Goal: Task Accomplishment & Management: Use online tool/utility

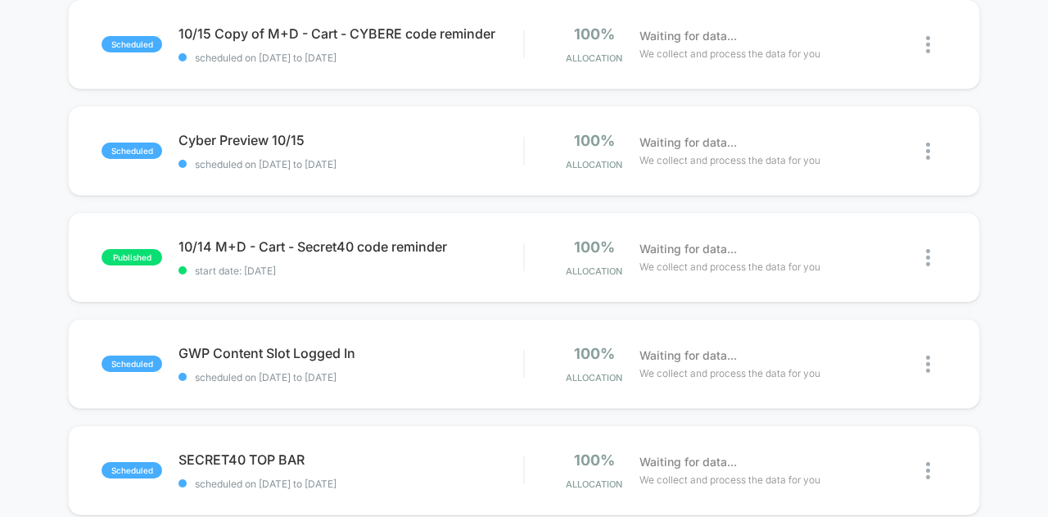
scroll to position [573, 0]
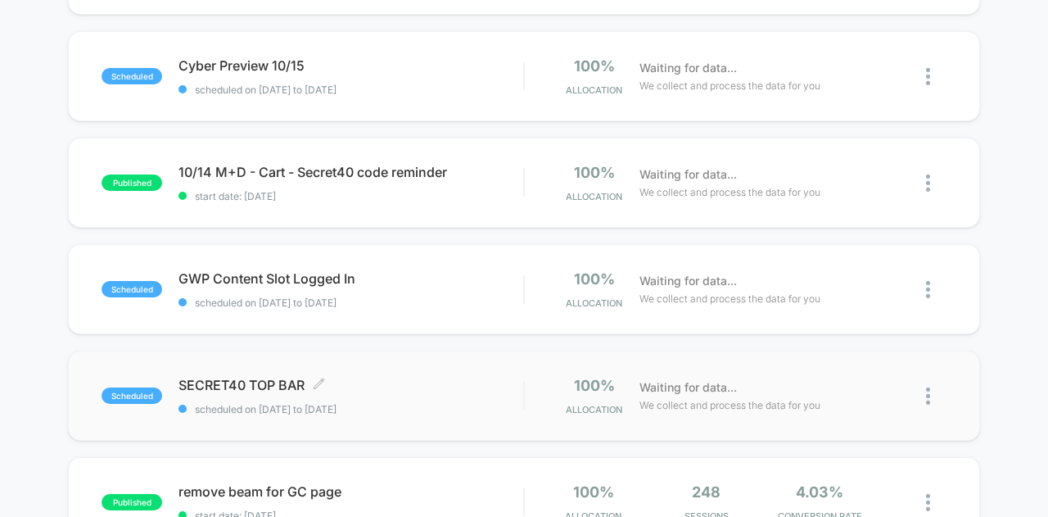
click at [424, 379] on span "SECRET40 TOP BAR Click to edit experience details" at bounding box center [350, 385] width 345 height 16
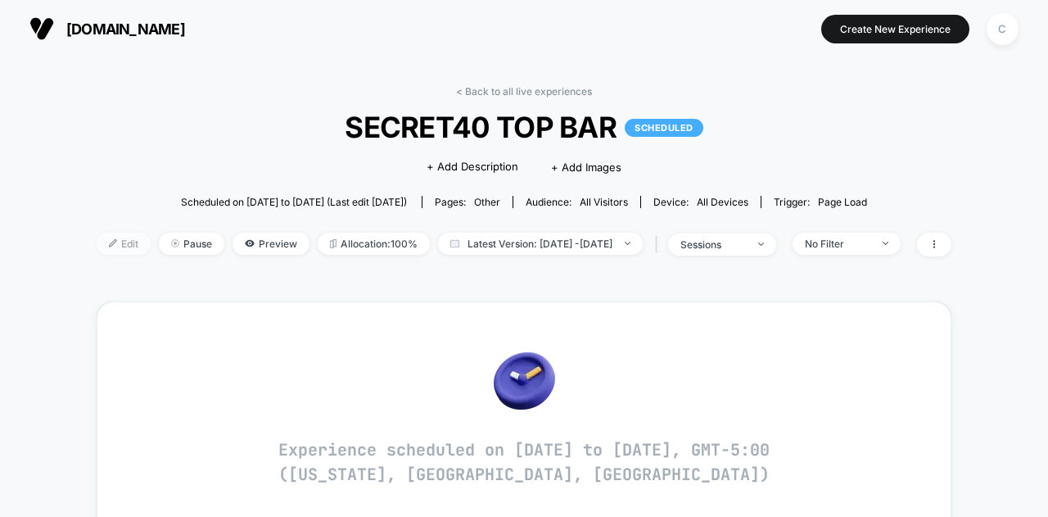
click at [104, 243] on span "Edit" at bounding box center [124, 244] width 54 height 22
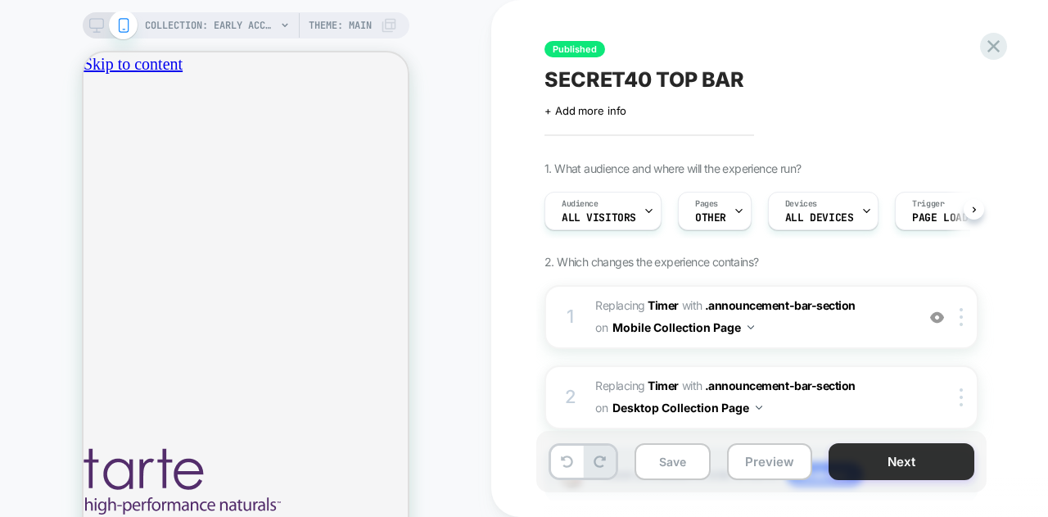
scroll to position [0, 1]
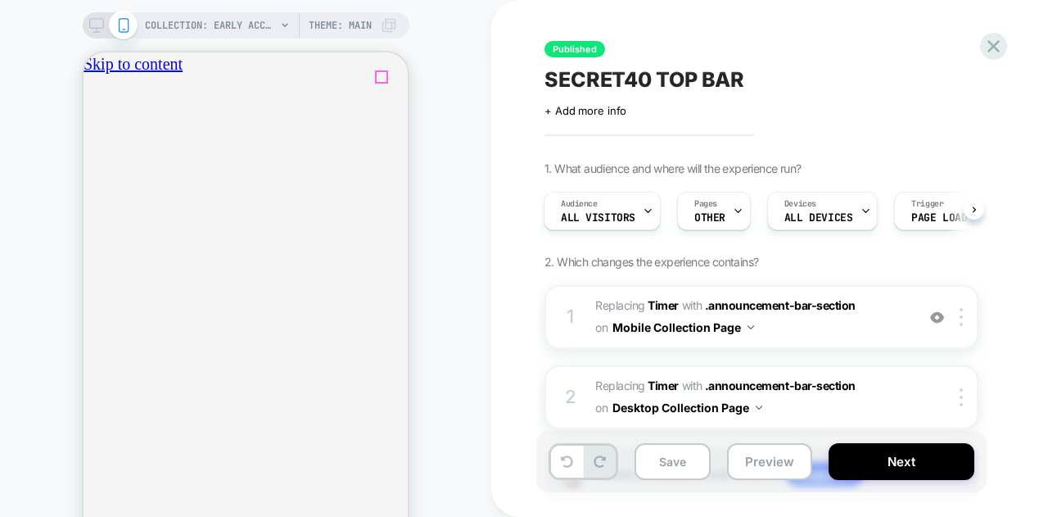
click at [90, 154] on icon "close" at bounding box center [90, 154] width 0 height 0
click at [912, 451] on button "Next" at bounding box center [902, 461] width 146 height 37
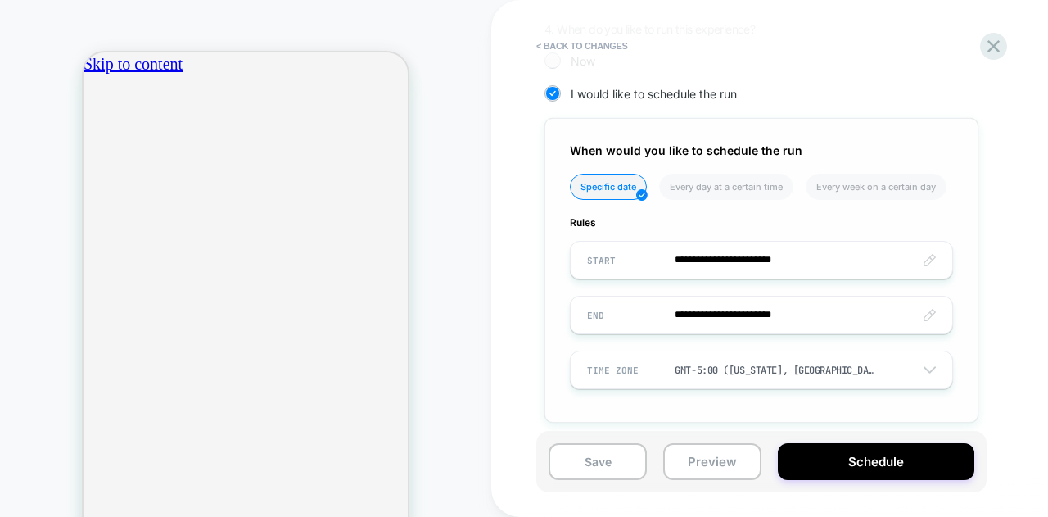
scroll to position [517, 0]
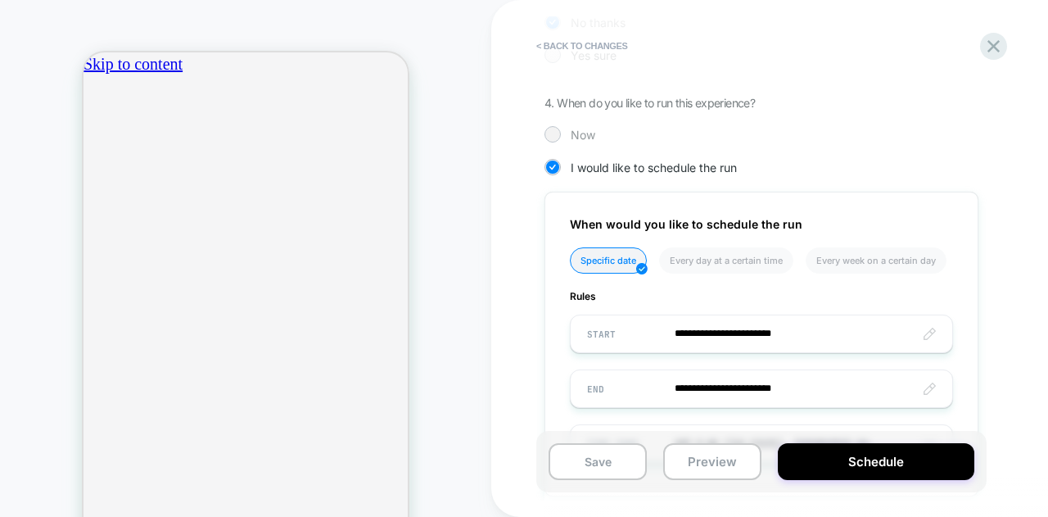
click at [572, 134] on span "Now" at bounding box center [583, 135] width 25 height 14
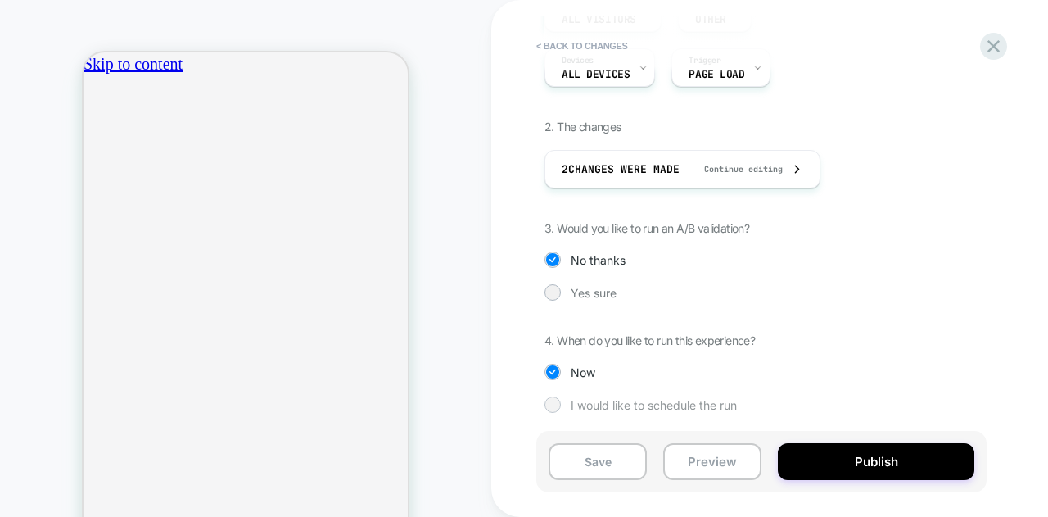
click at [626, 398] on span "I would like to schedule the run" at bounding box center [654, 405] width 166 height 14
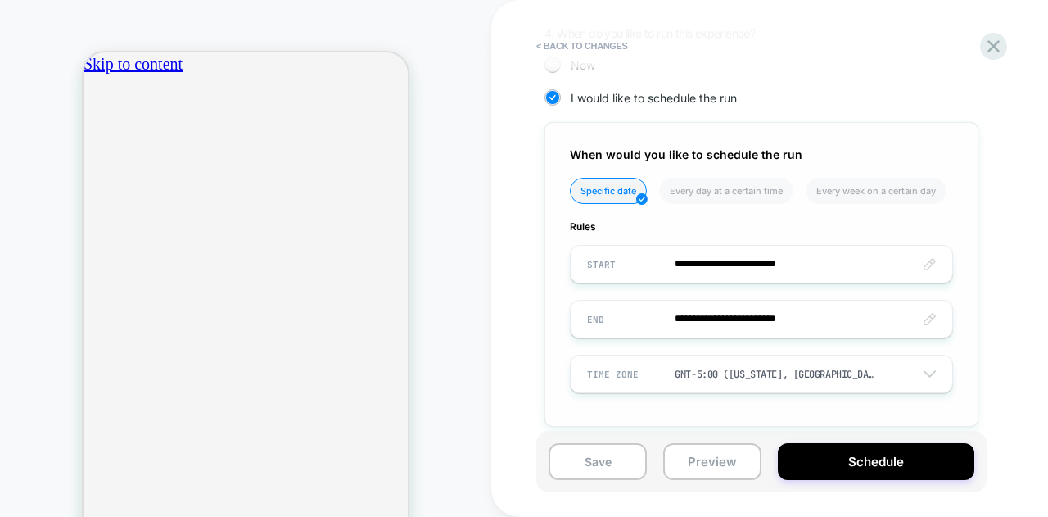
scroll to position [517, 0]
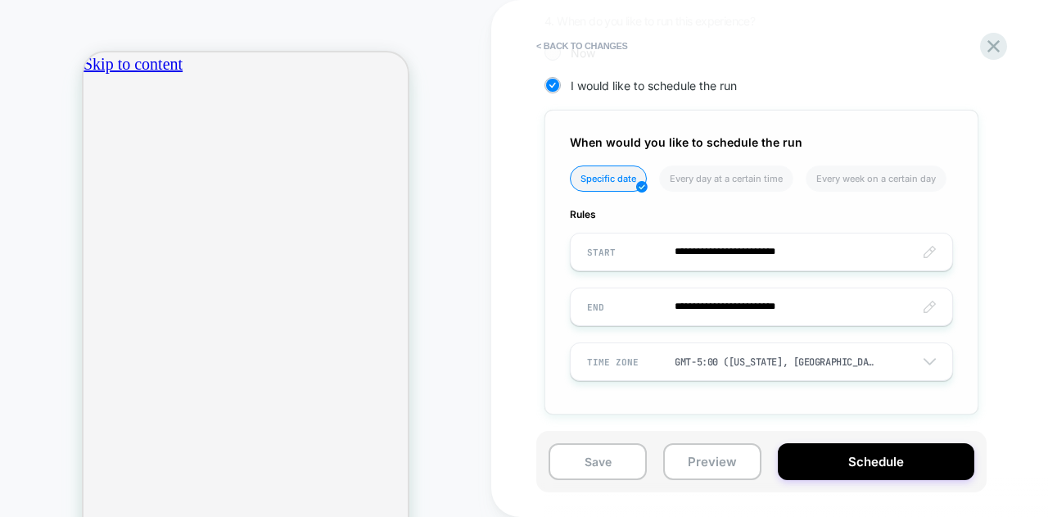
click at [732, 247] on input "**********" at bounding box center [762, 252] width 382 height 38
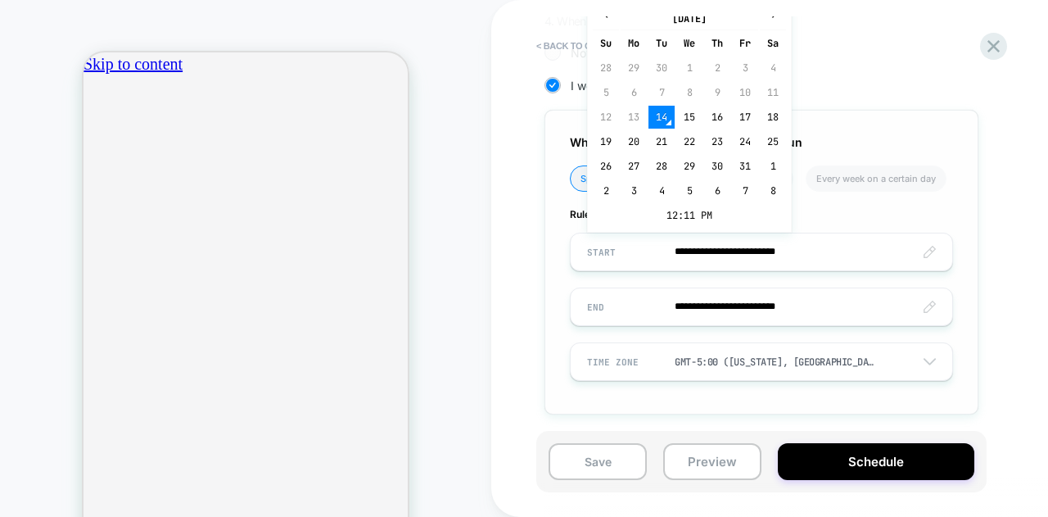
click at [811, 250] on input "**********" at bounding box center [762, 252] width 382 height 38
click at [930, 253] on input "**********" at bounding box center [762, 252] width 382 height 38
click at [694, 217] on td "12:11 PM" at bounding box center [689, 215] width 193 height 23
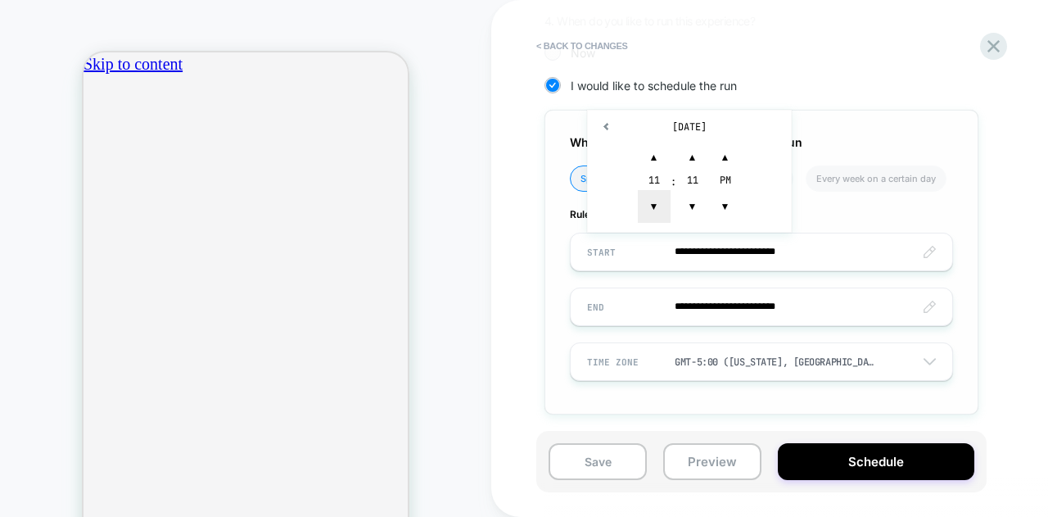
click at [649, 192] on span "▼" at bounding box center [654, 206] width 33 height 33
click at [651, 199] on span "▼" at bounding box center [654, 206] width 33 height 33
click at [652, 199] on span "▼" at bounding box center [654, 206] width 33 height 33
click at [693, 157] on span "▲" at bounding box center [692, 157] width 33 height 33
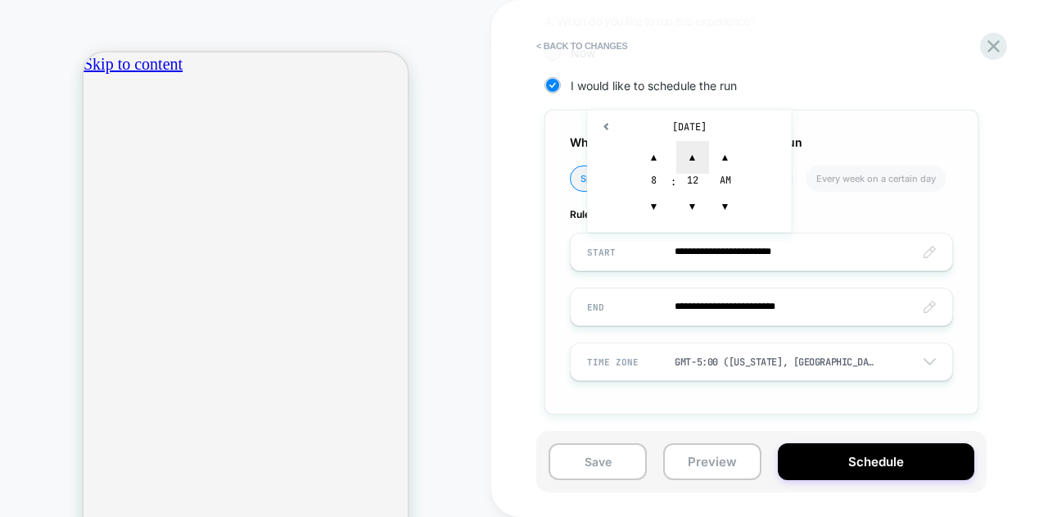
type input "**********"
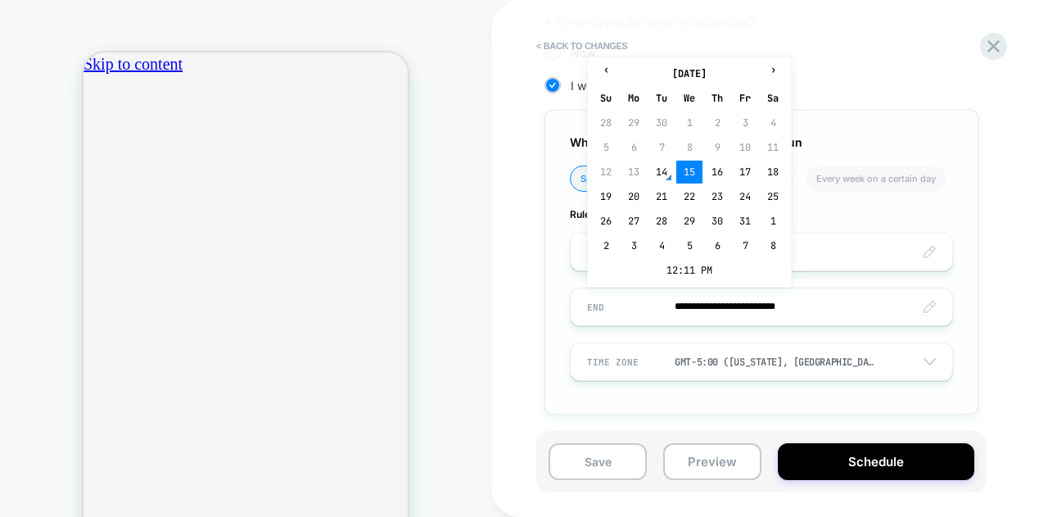
click at [799, 304] on input "**********" at bounding box center [762, 306] width 382 height 38
click at [709, 267] on td "12:11 PM" at bounding box center [689, 270] width 193 height 23
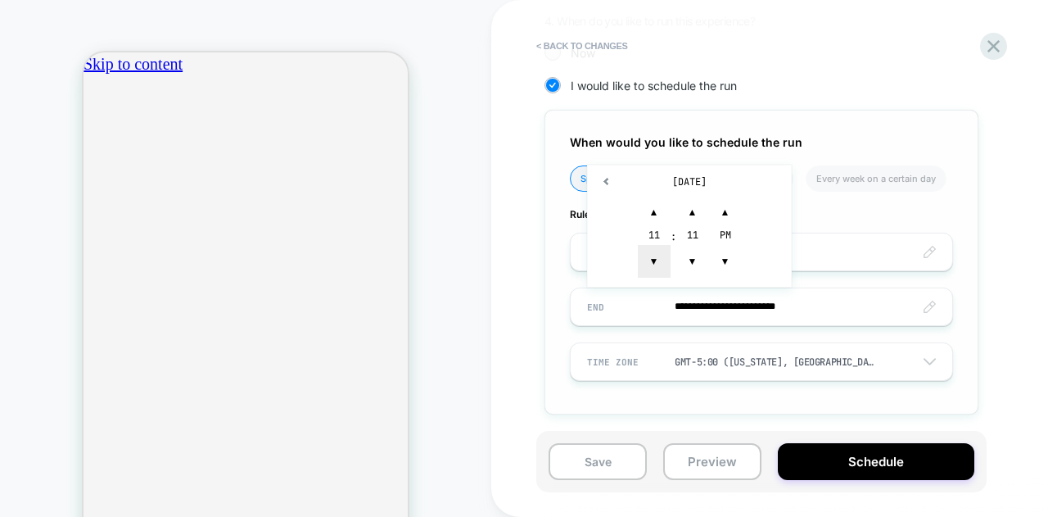
click at [648, 255] on span "▼" at bounding box center [654, 261] width 33 height 33
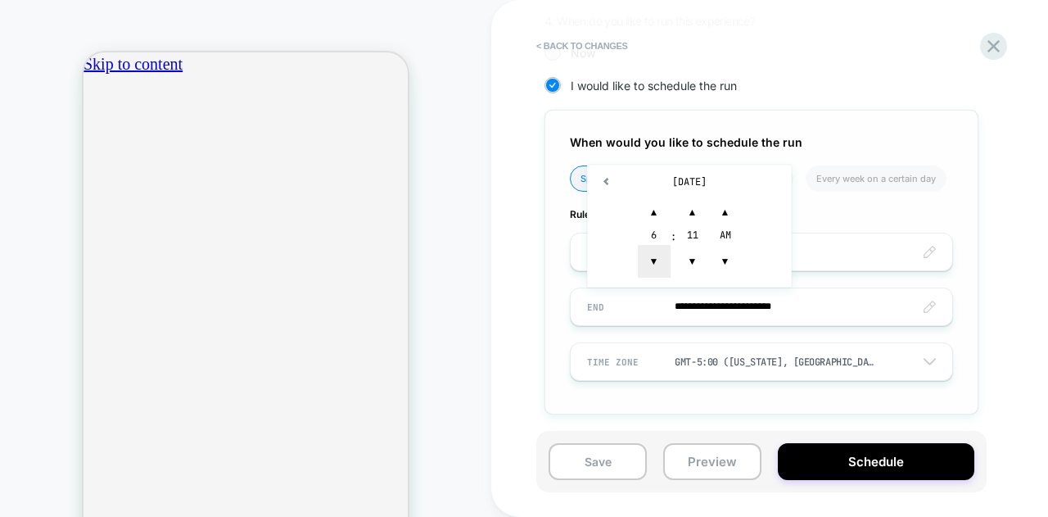
click at [648, 255] on span "▼" at bounding box center [654, 261] width 33 height 33
click at [689, 260] on span "▼" at bounding box center [692, 261] width 33 height 33
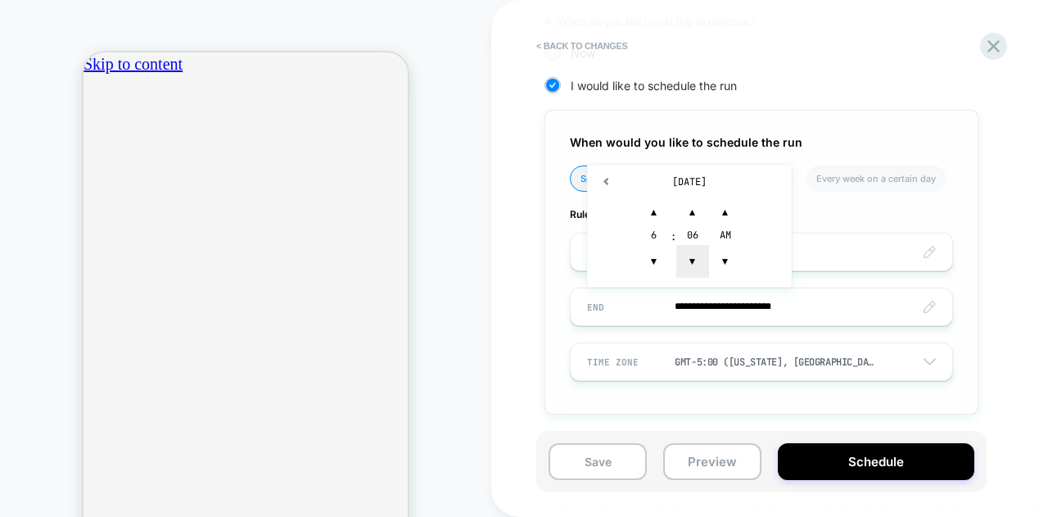
click at [689, 260] on span "▼" at bounding box center [692, 261] width 33 height 33
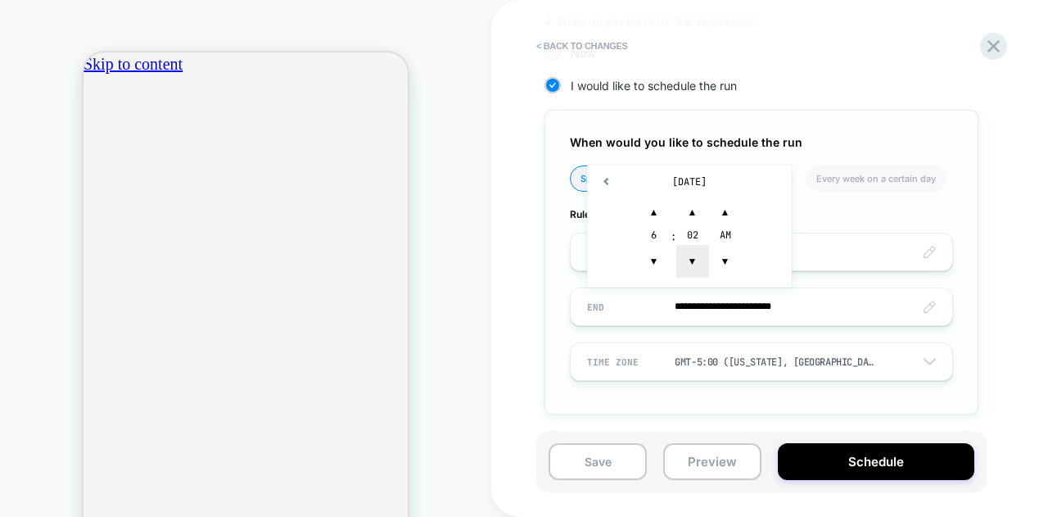
click at [690, 260] on span "▼" at bounding box center [692, 261] width 33 height 33
type input "**********"
click at [987, 292] on div "**********" at bounding box center [843, 41] width 598 height 795
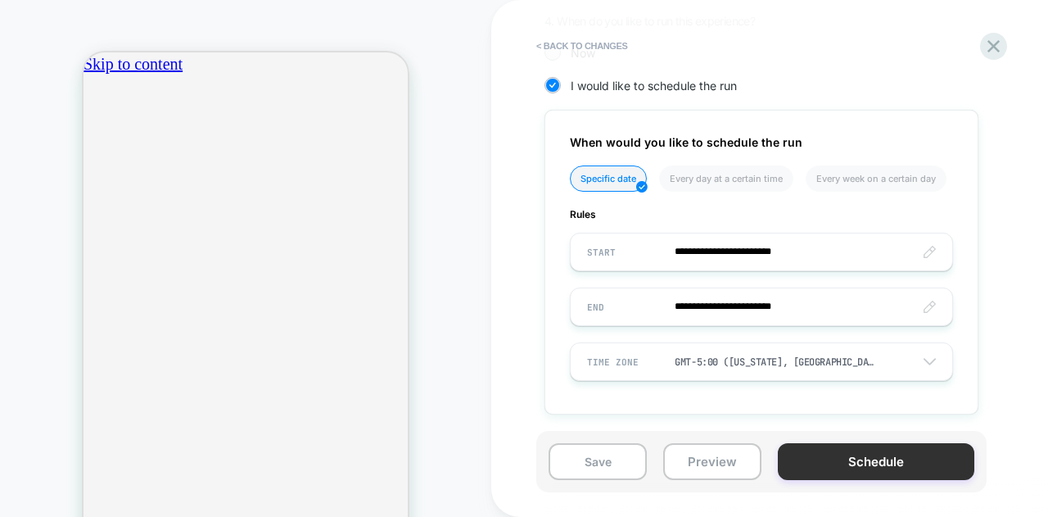
click at [868, 463] on button "Schedule" at bounding box center [876, 461] width 197 height 37
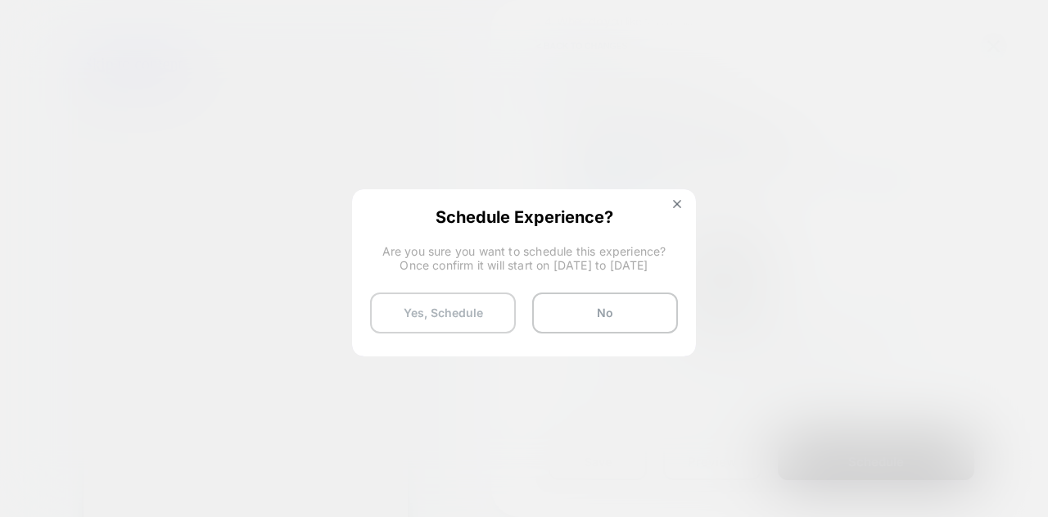
click at [481, 314] on button "Yes, Schedule" at bounding box center [443, 312] width 146 height 41
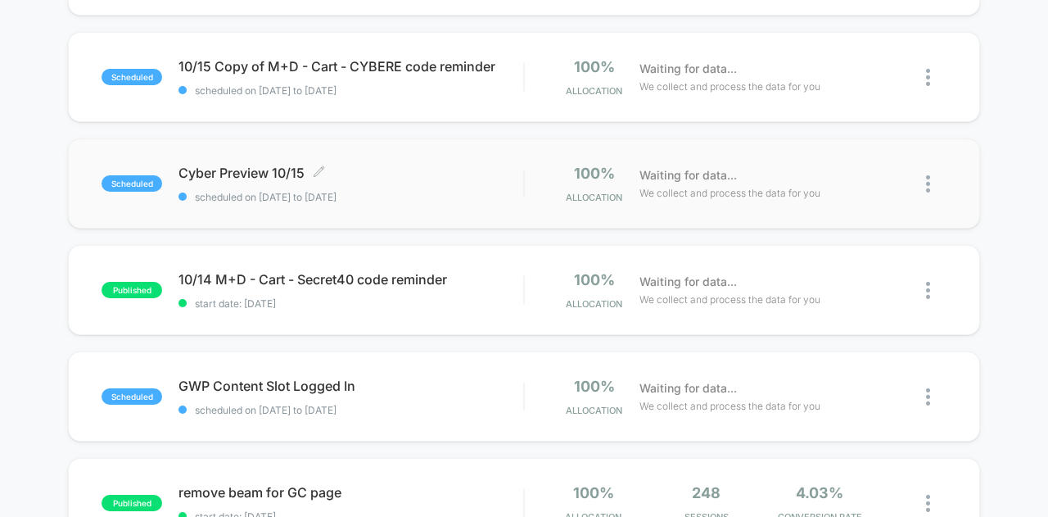
scroll to position [573, 0]
click at [436, 392] on div "GWP Content Slot Logged In Click to edit experience details Click to edit exper…" at bounding box center [350, 396] width 345 height 38
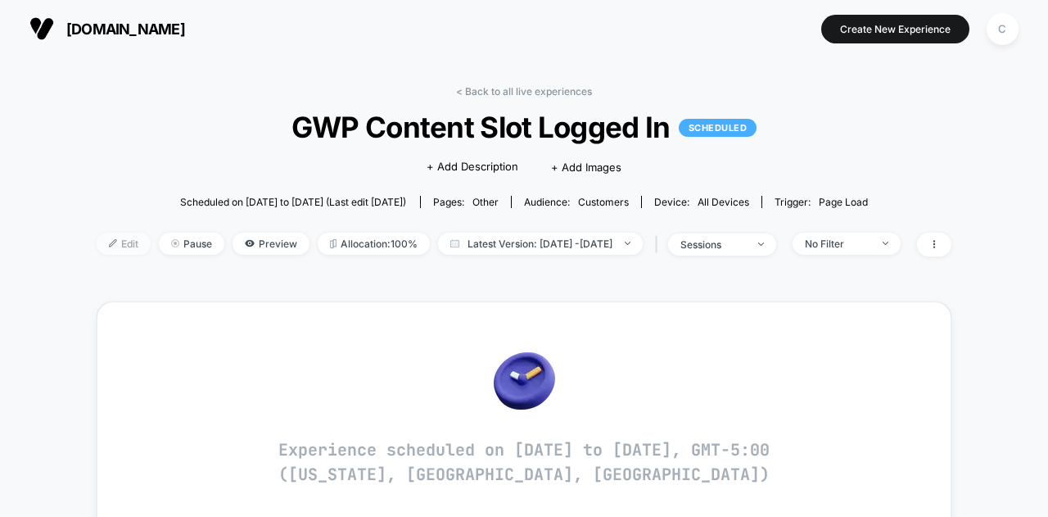
click at [113, 242] on span "Edit" at bounding box center [124, 244] width 54 height 22
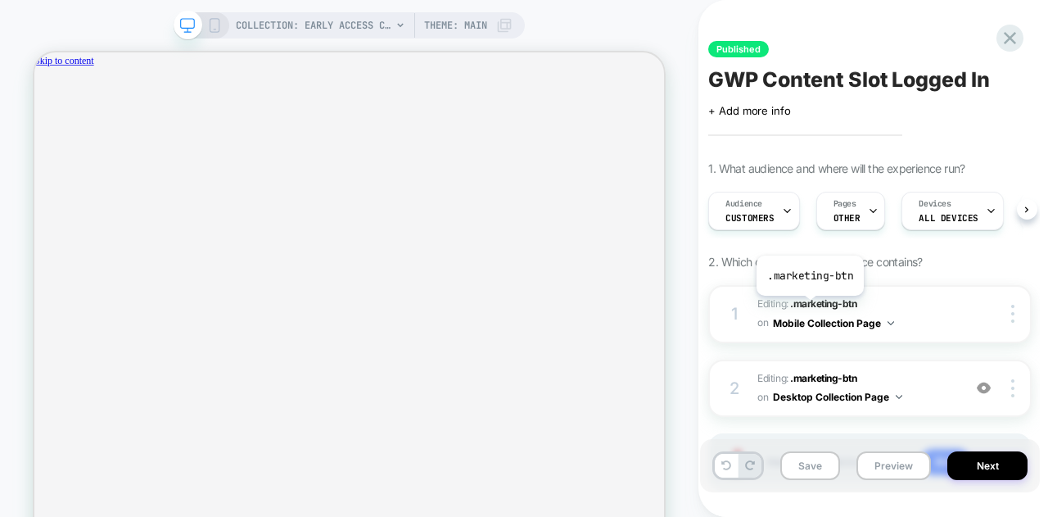
scroll to position [0, 1]
click at [56, 145] on icon "close" at bounding box center [49, 152] width 14 height 14
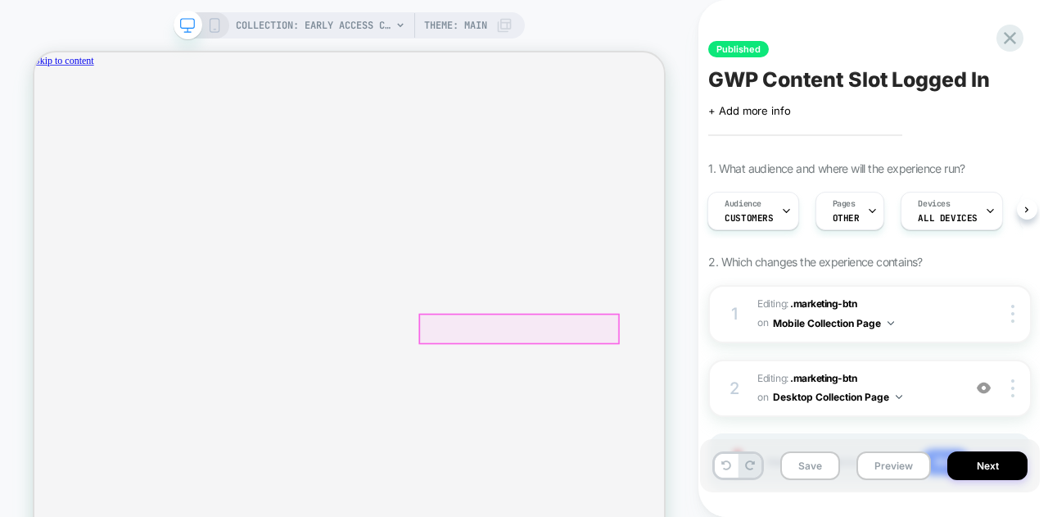
scroll to position [0, 0]
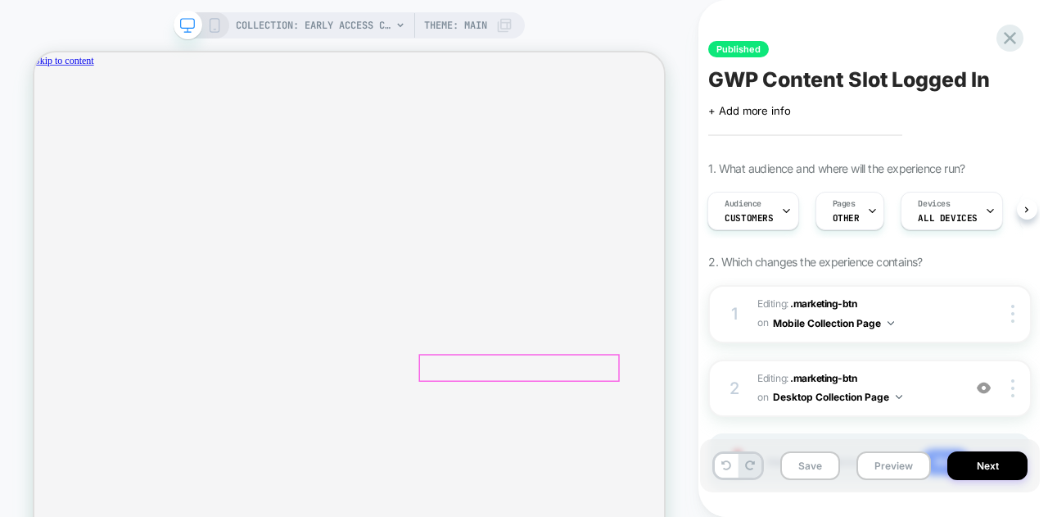
type input "********"
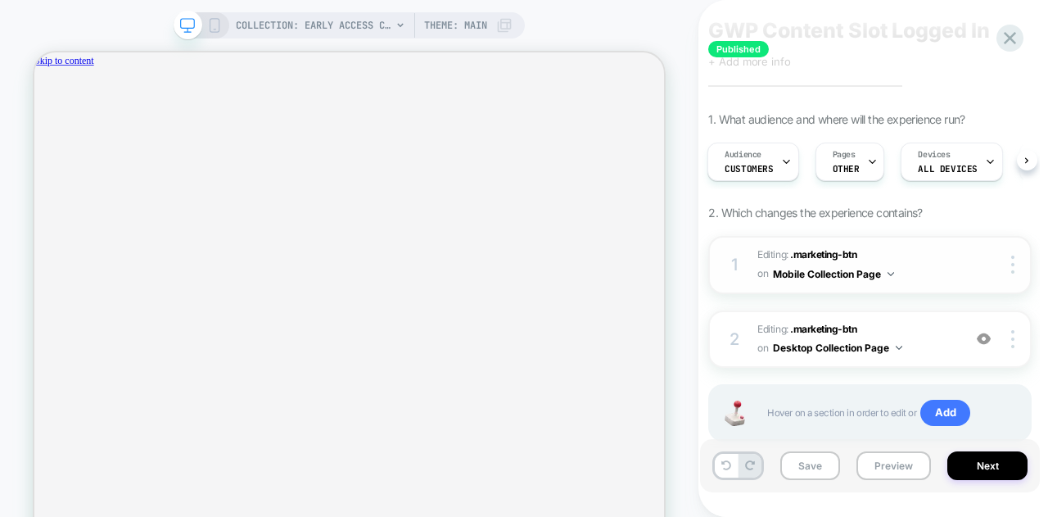
scroll to position [94, 0]
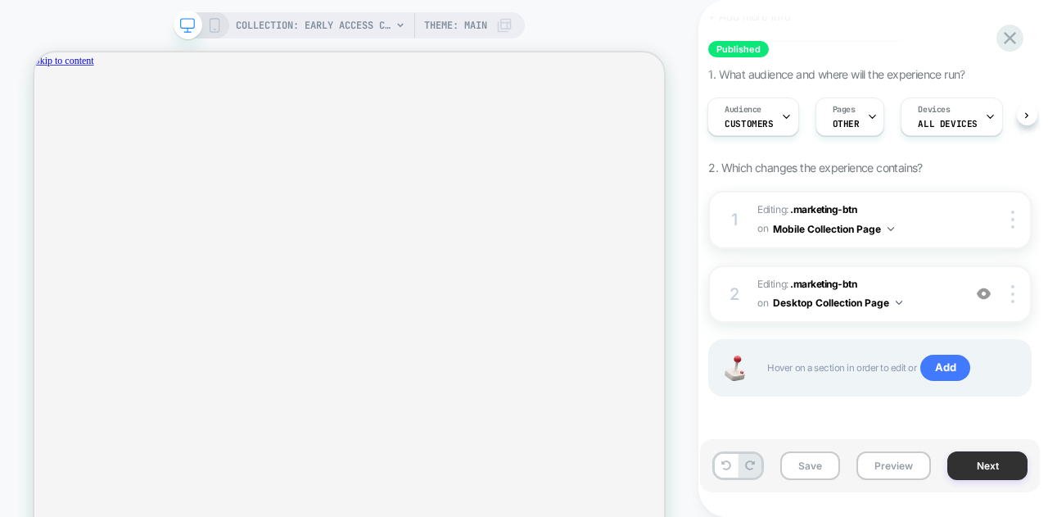
click at [974, 463] on button "Next" at bounding box center [987, 465] width 80 height 29
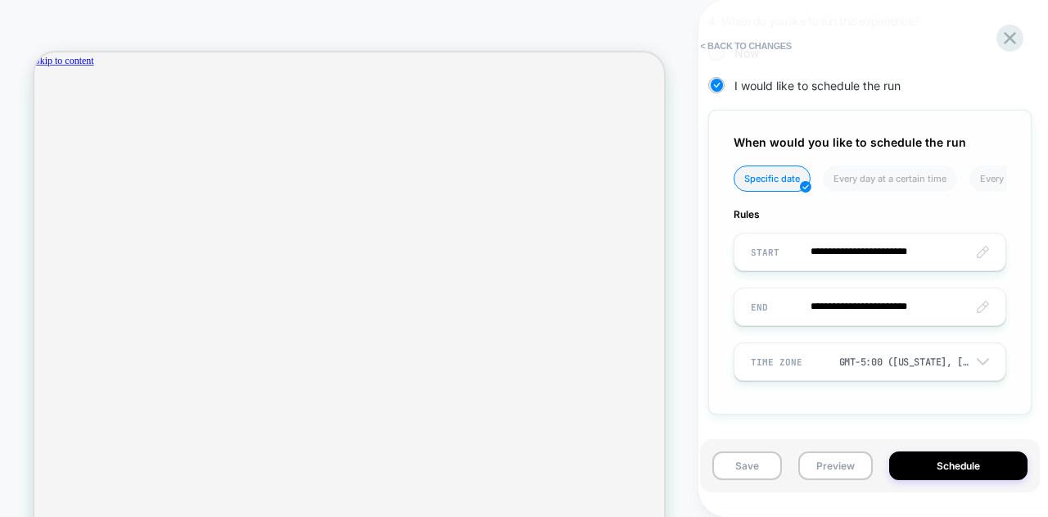
scroll to position [0, 729]
click at [985, 250] on input "**********" at bounding box center [869, 252] width 271 height 38
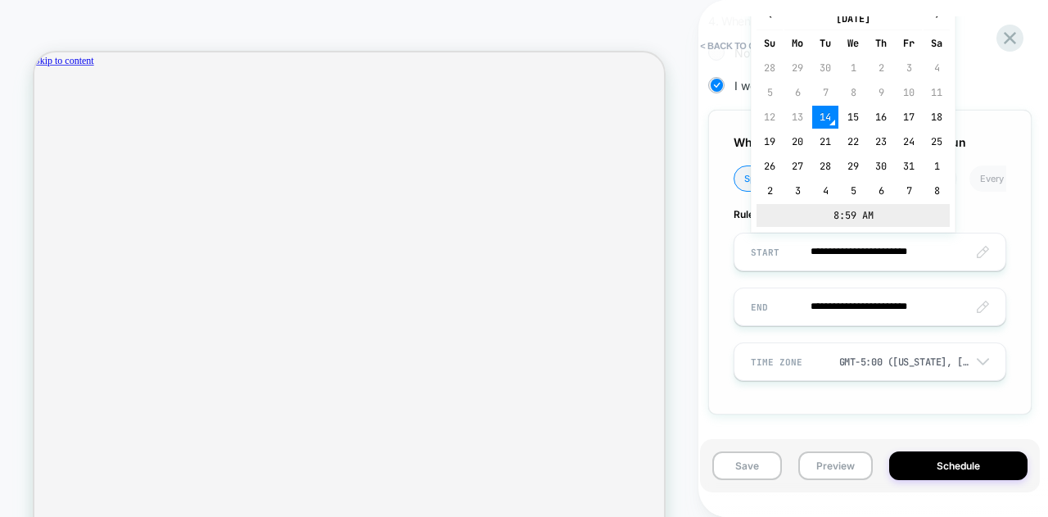
click at [862, 219] on td "8:59 AM" at bounding box center [853, 215] width 193 height 23
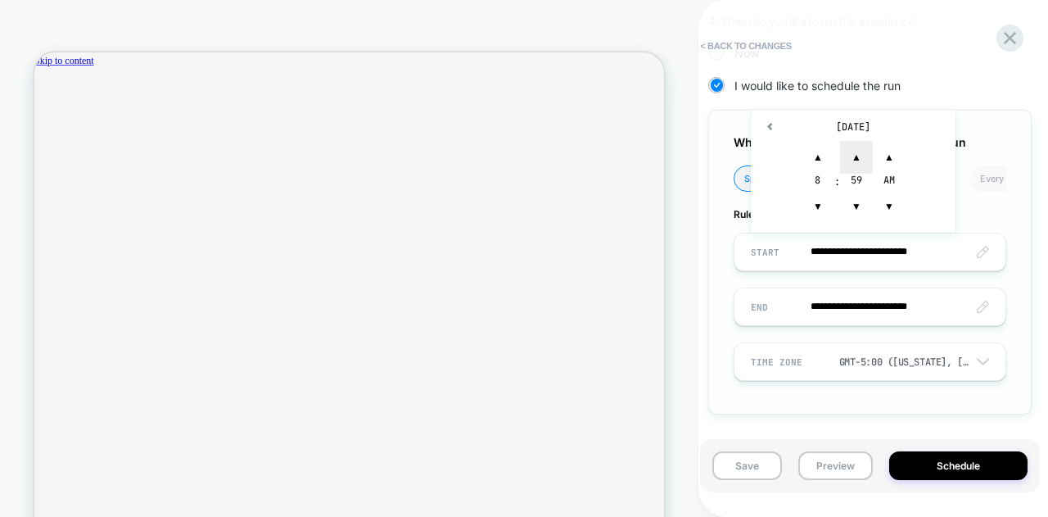
click at [855, 149] on span "▲" at bounding box center [856, 157] width 33 height 33
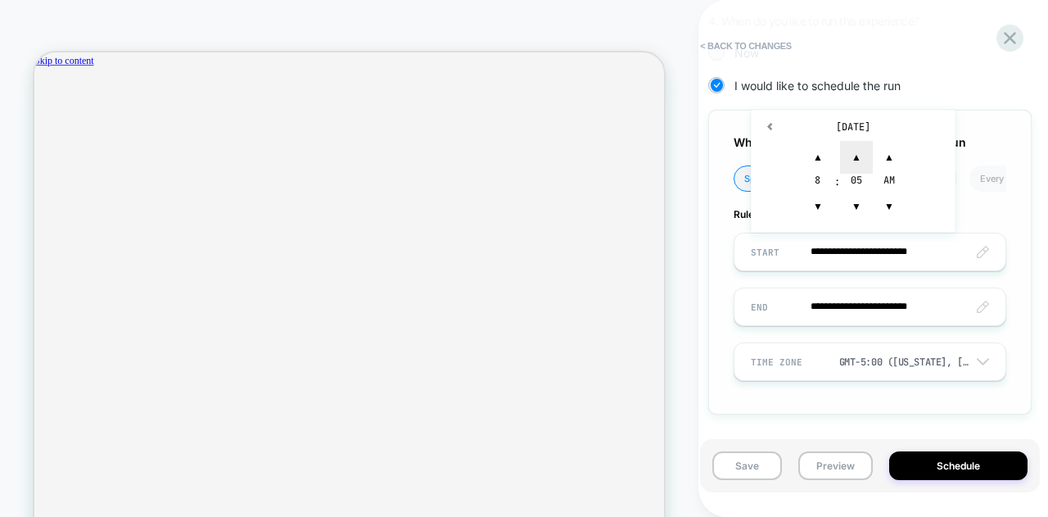
click at [855, 149] on span "▲" at bounding box center [856, 157] width 33 height 33
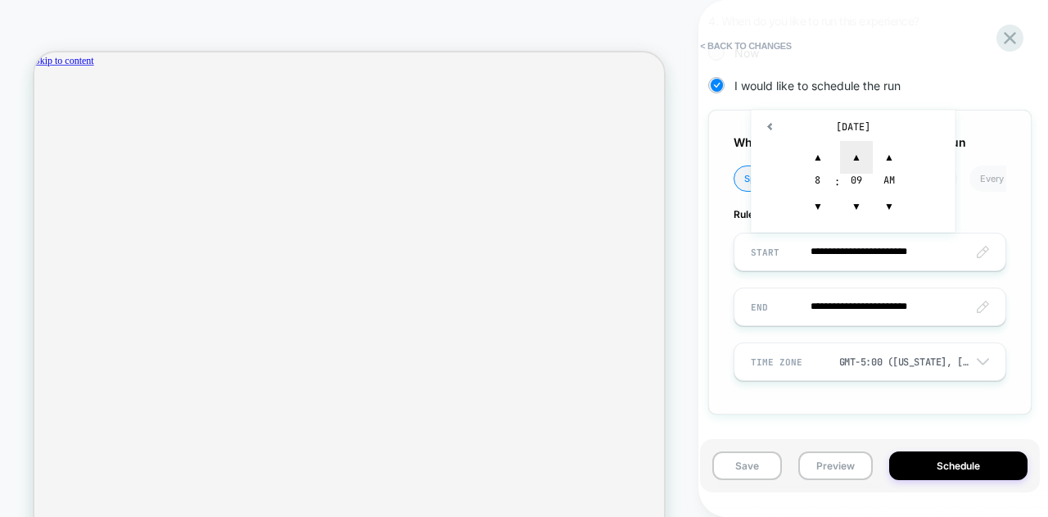
click at [855, 149] on span "▲" at bounding box center [856, 157] width 33 height 33
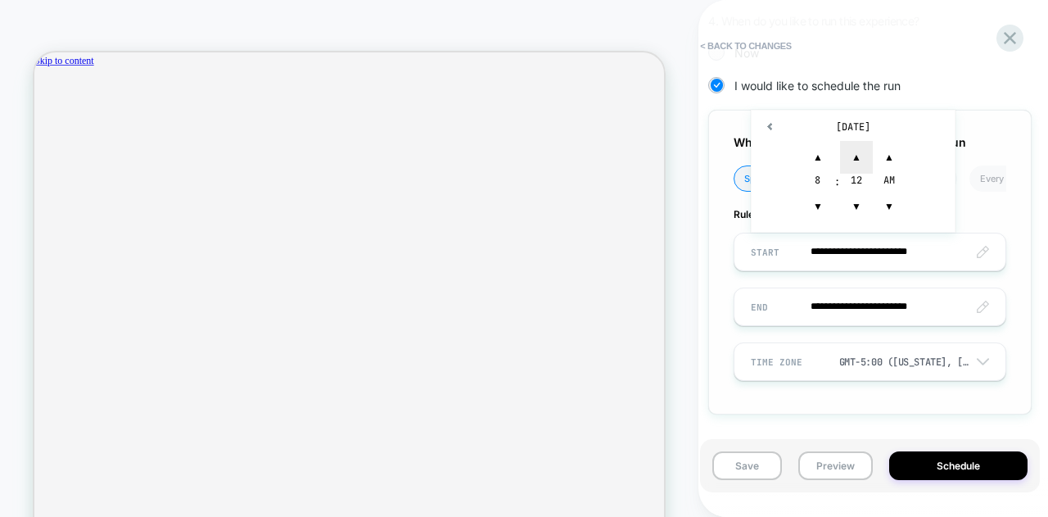
type input "**********"
click at [1026, 317] on div "**********" at bounding box center [869, 262] width 323 height 305
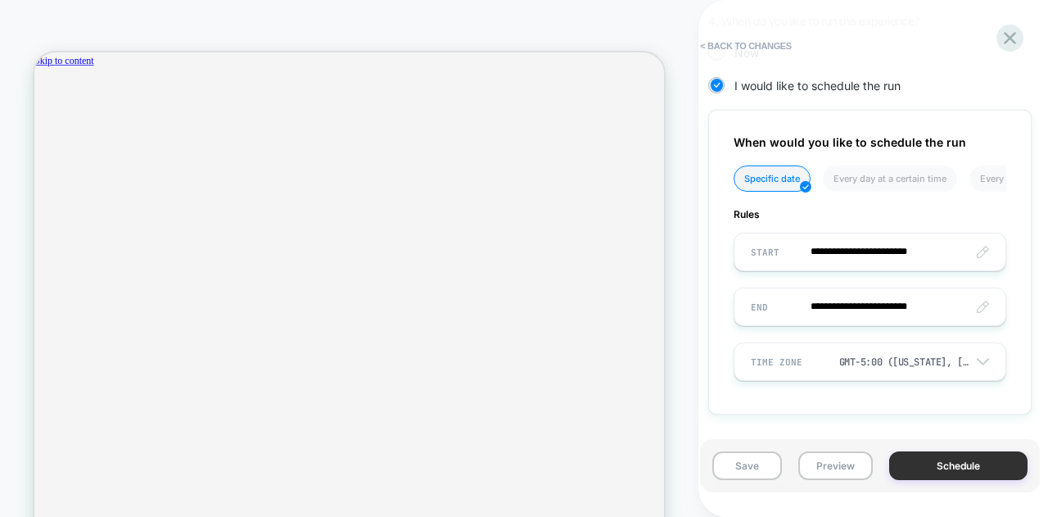
click at [951, 467] on button "Schedule" at bounding box center [958, 465] width 138 height 29
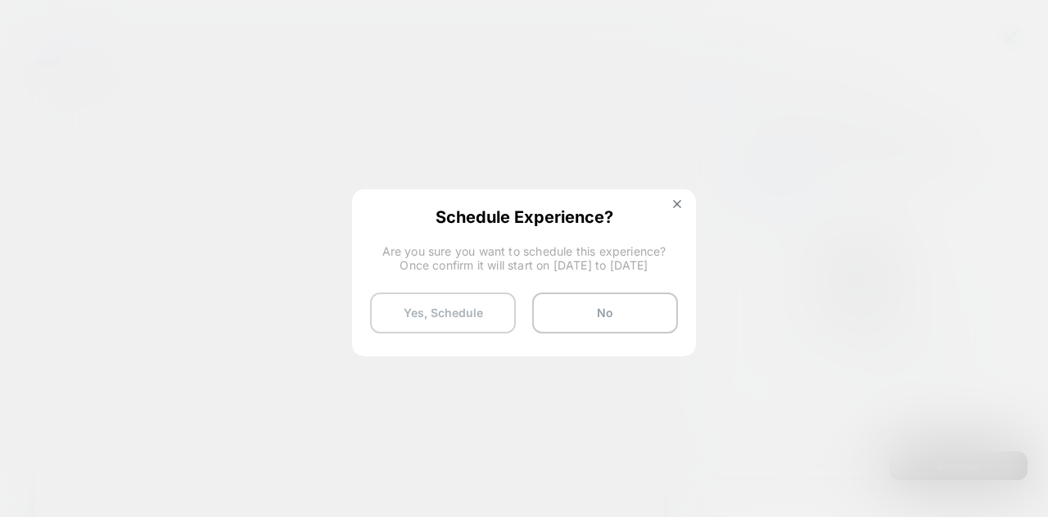
click at [457, 326] on button "Yes, Schedule" at bounding box center [443, 312] width 146 height 41
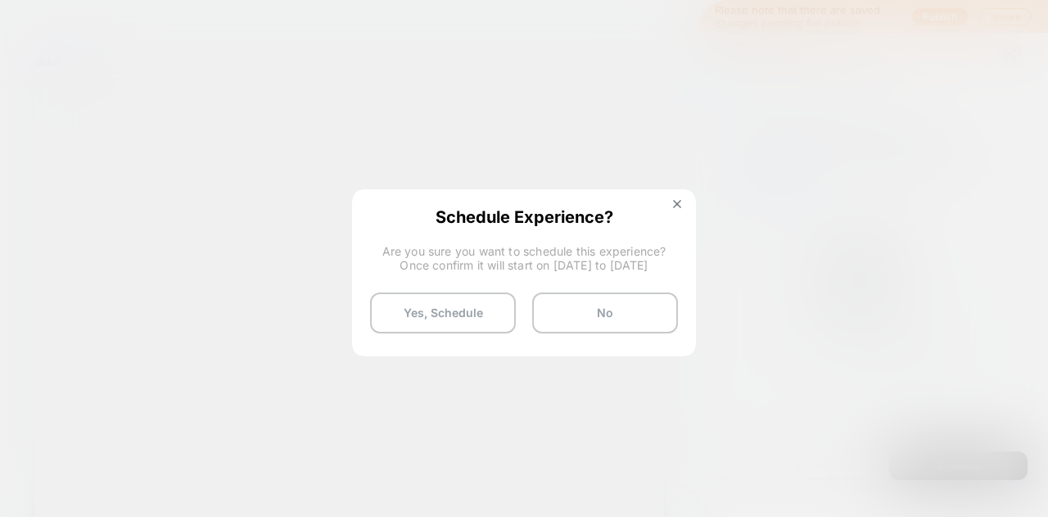
scroll to position [0, 729]
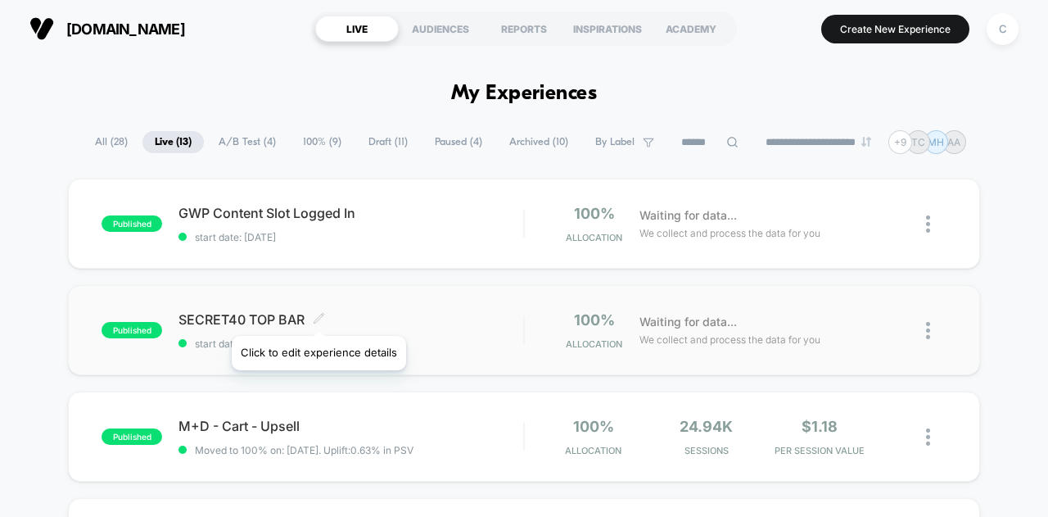
click at [318, 315] on icon at bounding box center [319, 318] width 12 height 12
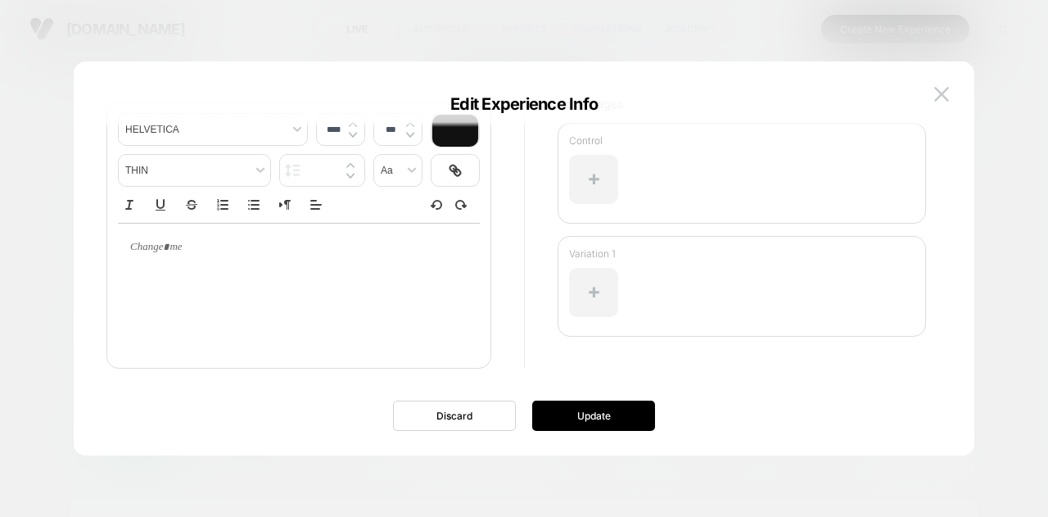
scroll to position [151, 0]
click at [948, 93] on img at bounding box center [941, 94] width 15 height 14
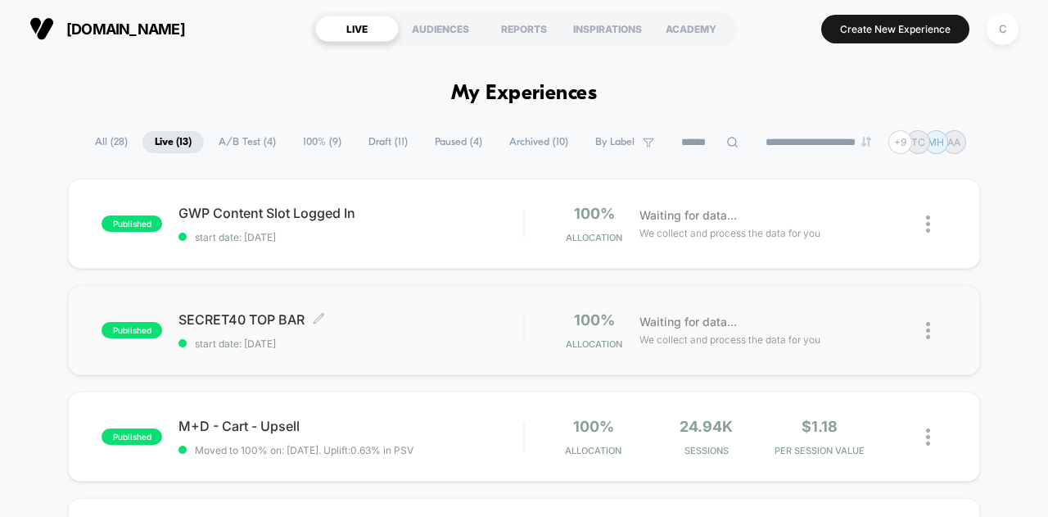
click at [421, 338] on span "start date: [DATE]" at bounding box center [350, 343] width 345 height 12
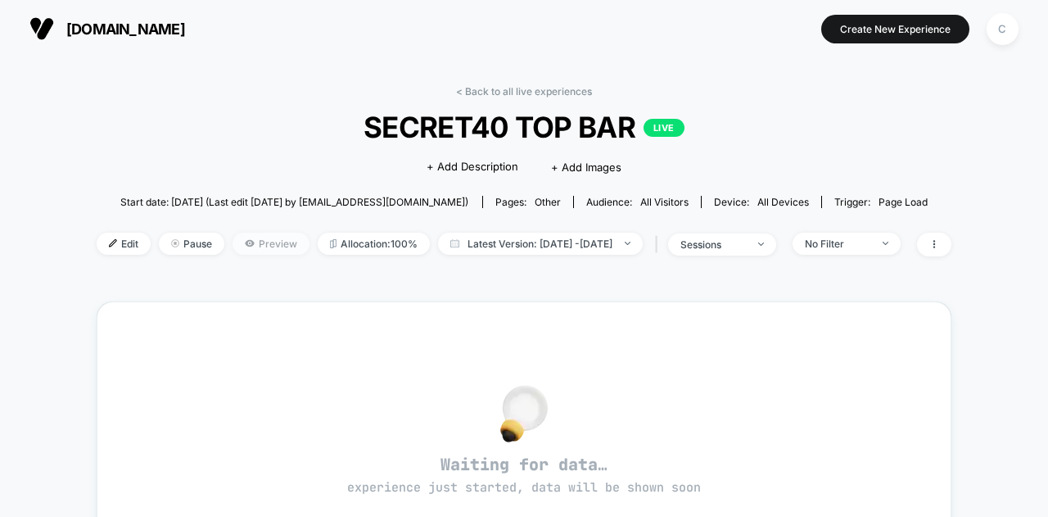
click at [247, 242] on span "Preview" at bounding box center [271, 244] width 77 height 22
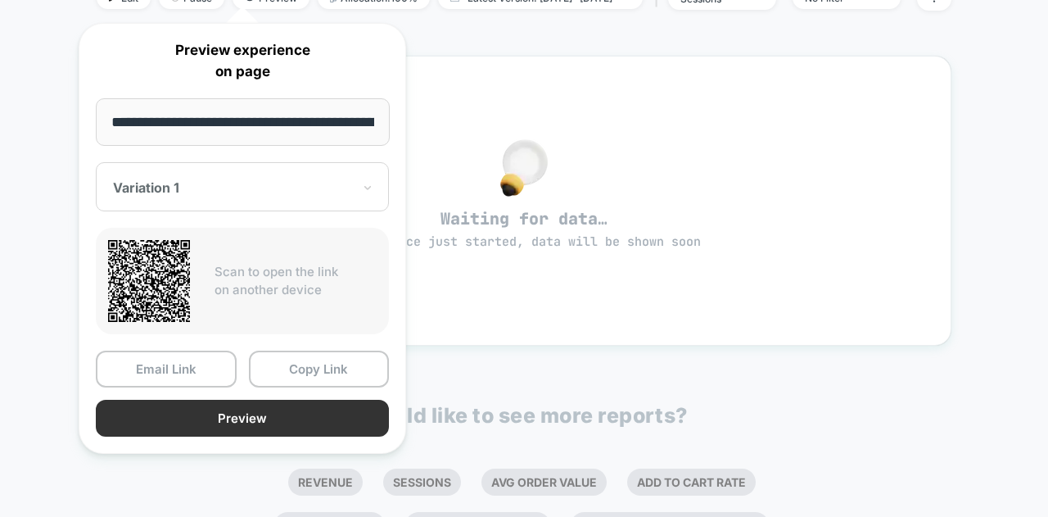
click at [244, 428] on button "Preview" at bounding box center [242, 418] width 293 height 37
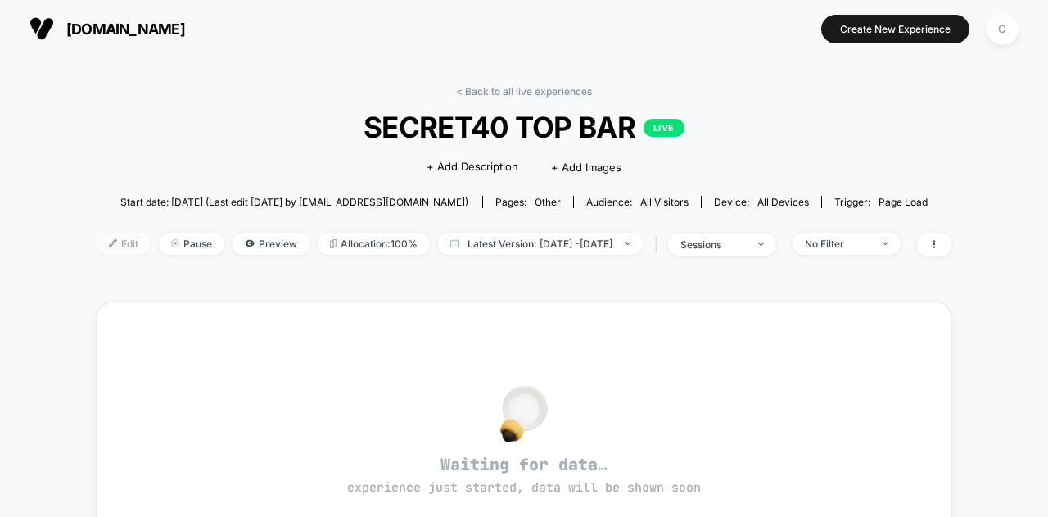
click at [109, 239] on img at bounding box center [113, 243] width 8 height 8
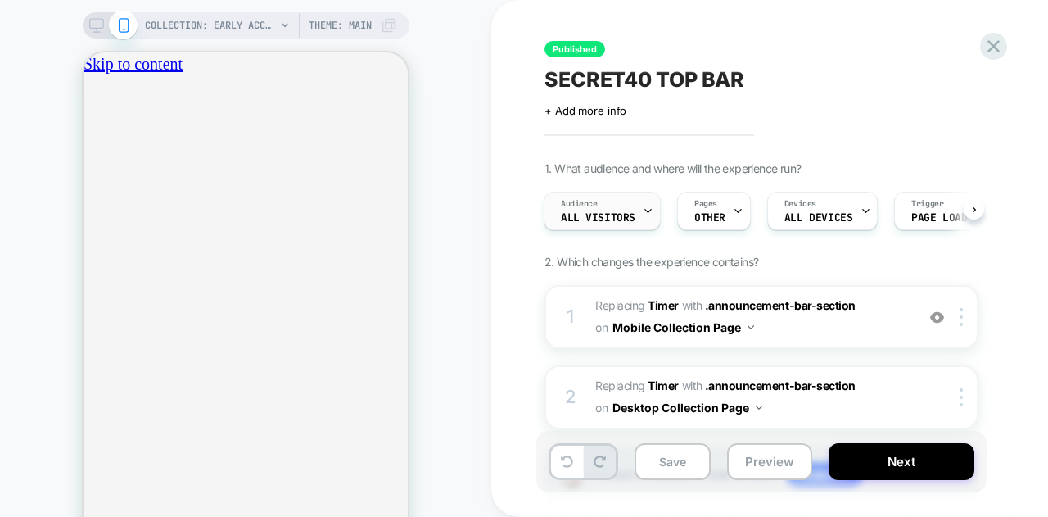
click at [638, 207] on div "Audience All Visitors" at bounding box center [597, 210] width 107 height 37
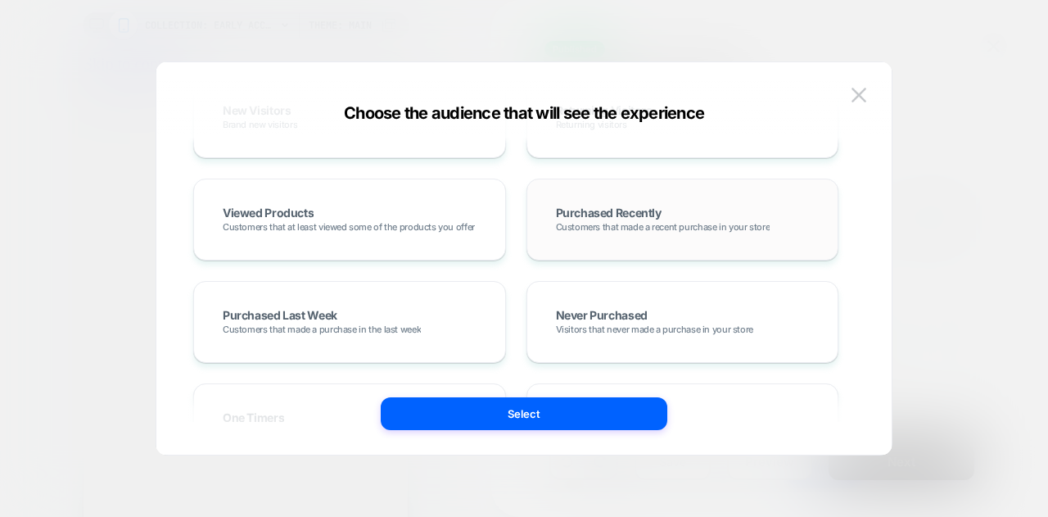
scroll to position [573, 0]
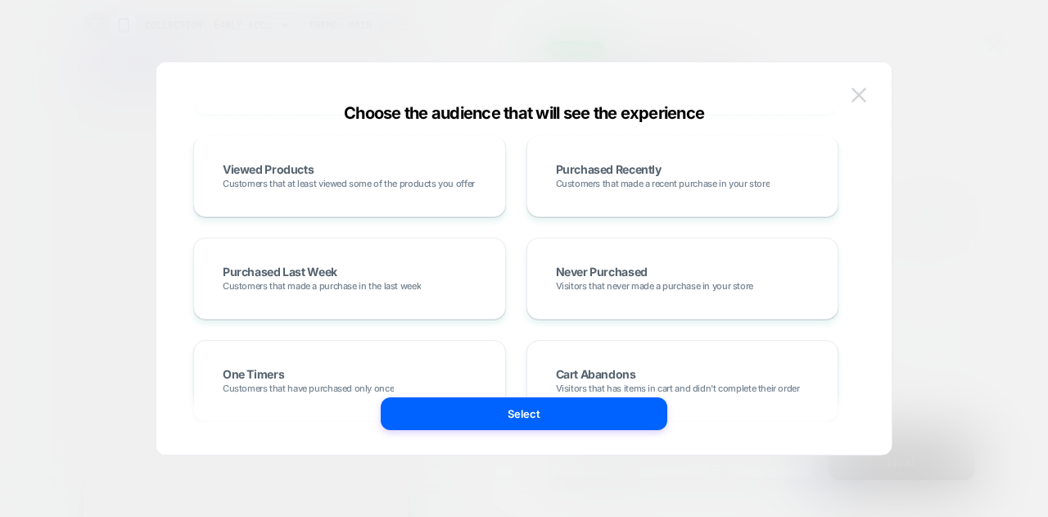
click at [859, 86] on button at bounding box center [859, 95] width 25 height 25
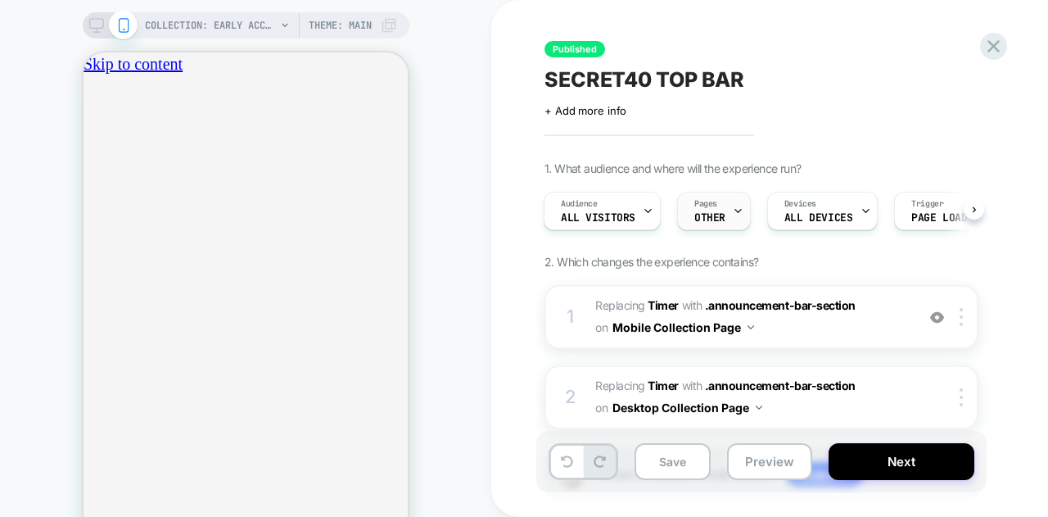
click at [735, 210] on icon at bounding box center [738, 211] width 6 height 3
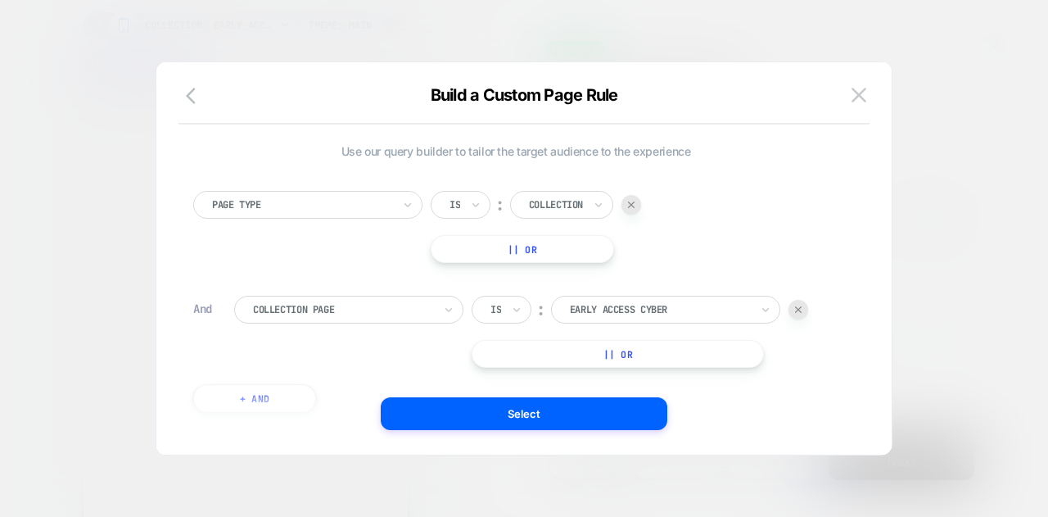
click at [317, 204] on div at bounding box center [302, 204] width 180 height 15
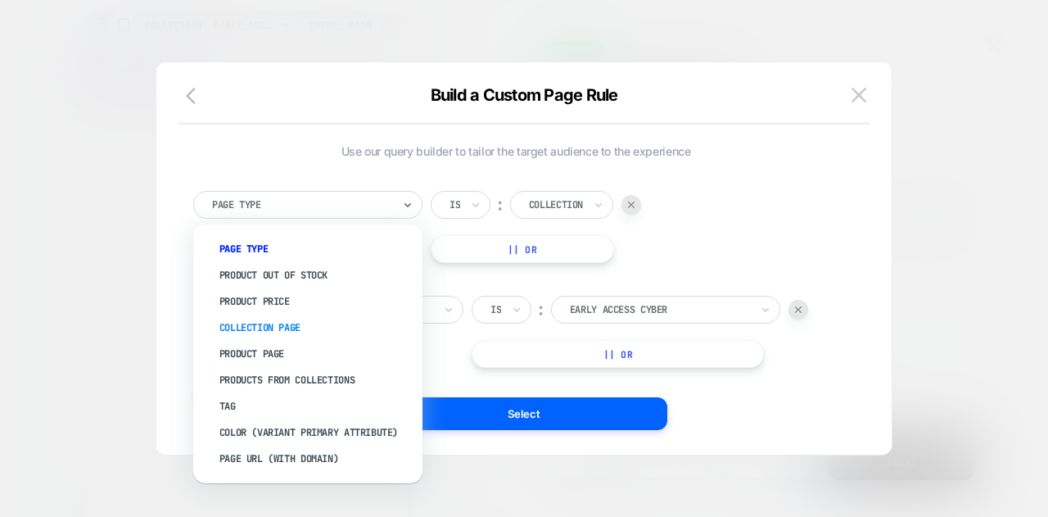
click at [257, 323] on div "Collection Page" at bounding box center [316, 327] width 213 height 26
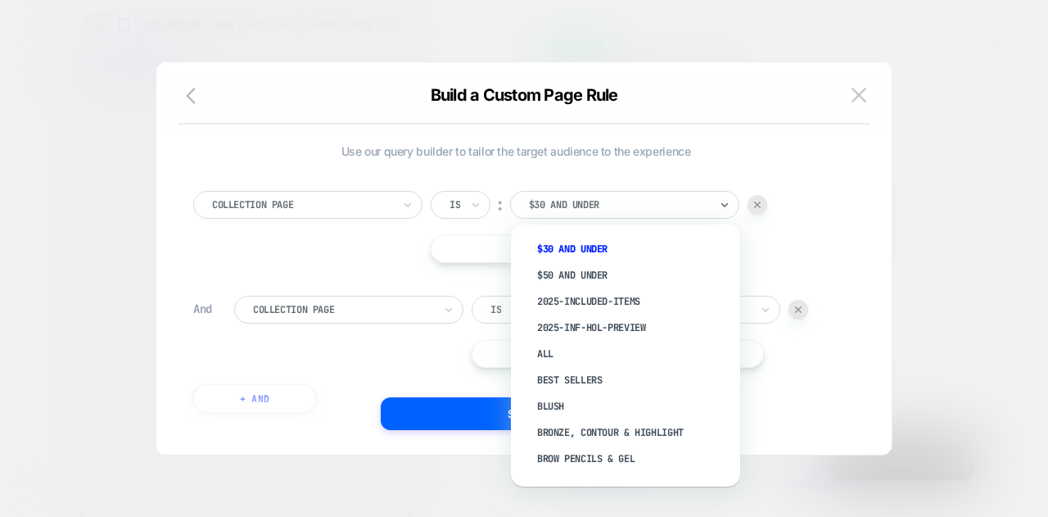
click at [637, 207] on div at bounding box center [619, 204] width 180 height 15
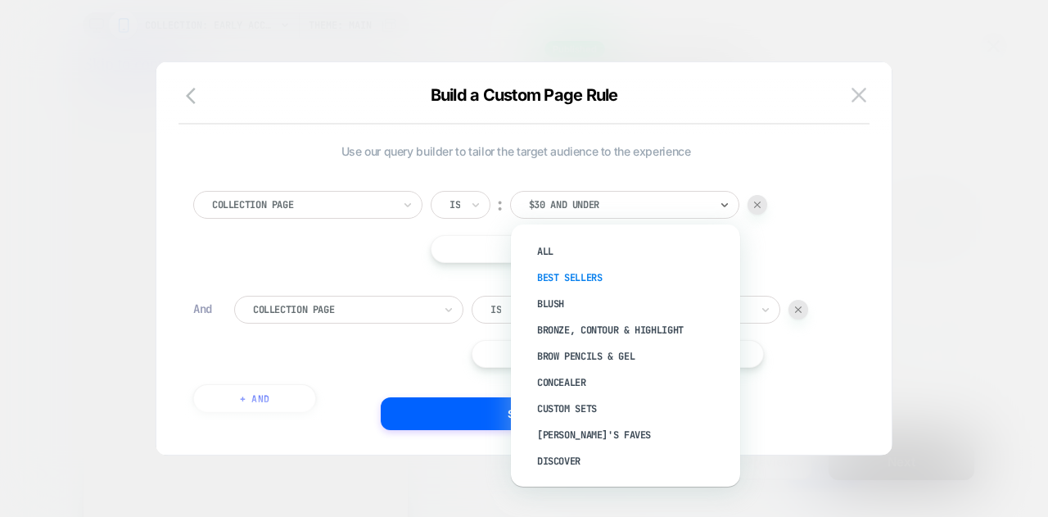
scroll to position [164, 0]
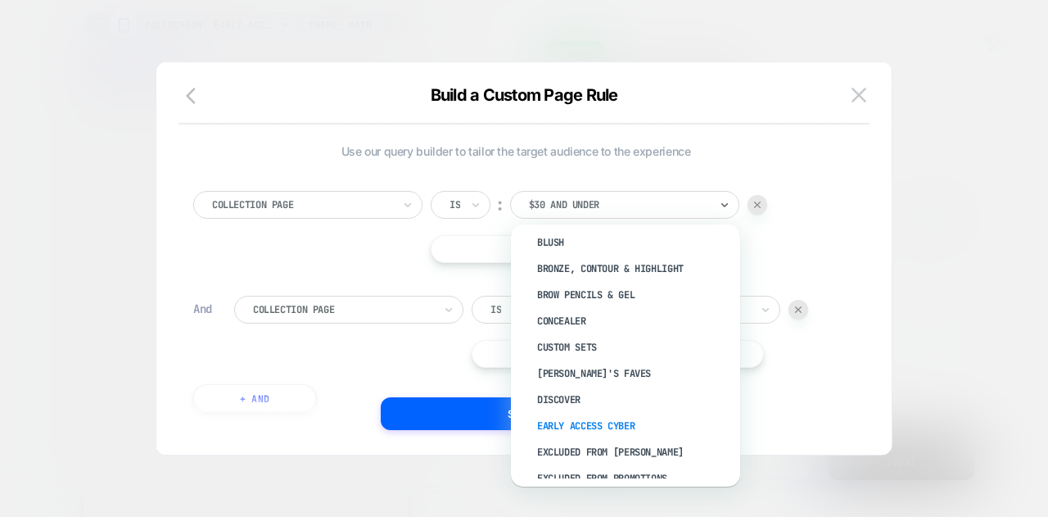
click at [566, 420] on div "Early Access Cyber" at bounding box center [633, 426] width 213 height 26
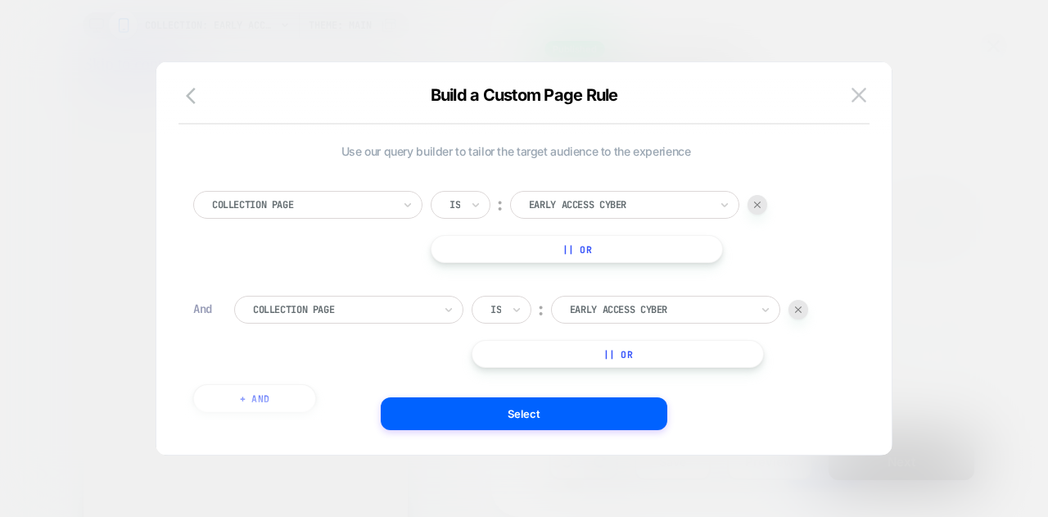
click at [807, 310] on div at bounding box center [798, 310] width 20 height 20
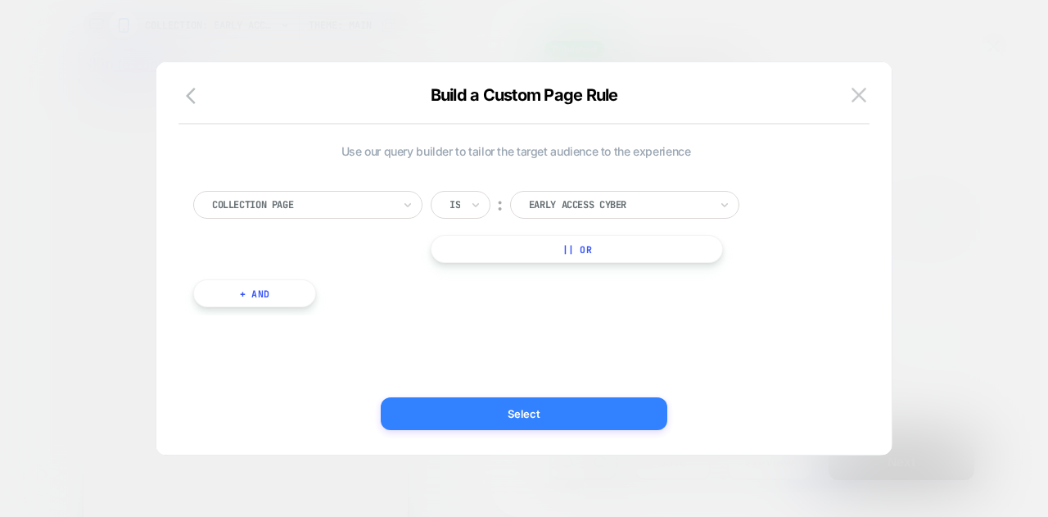
click at [533, 416] on button "Select" at bounding box center [524, 413] width 287 height 33
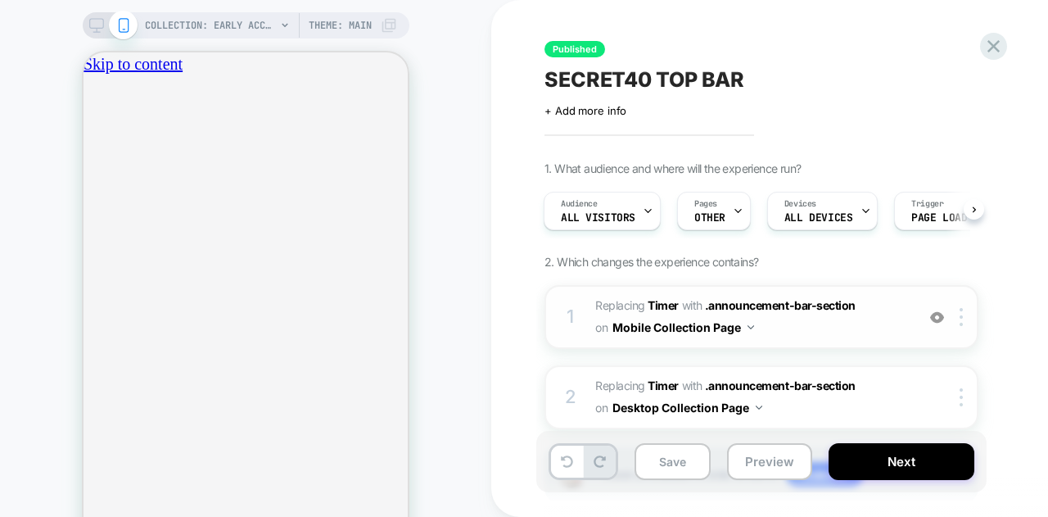
scroll to position [82, 0]
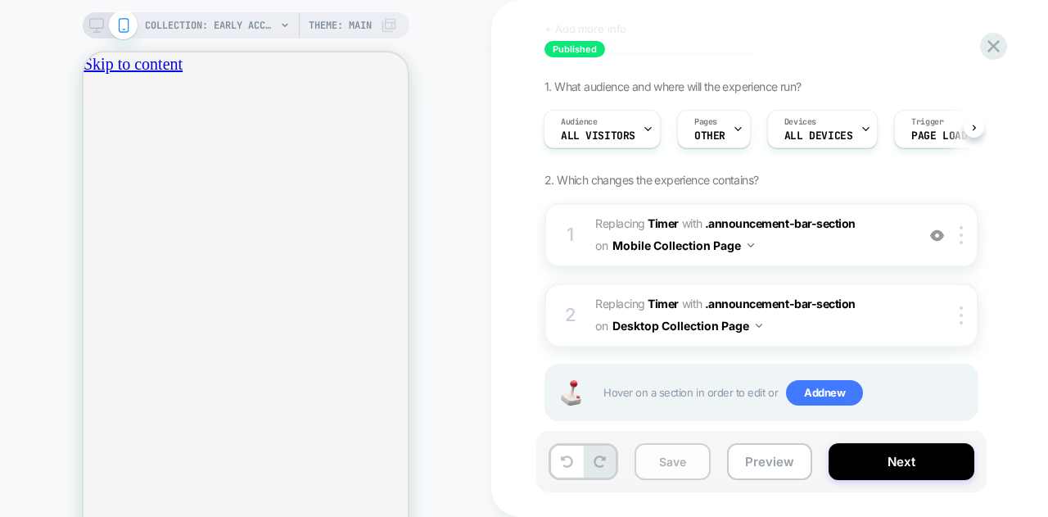
click at [662, 461] on button "Save" at bounding box center [673, 461] width 76 height 37
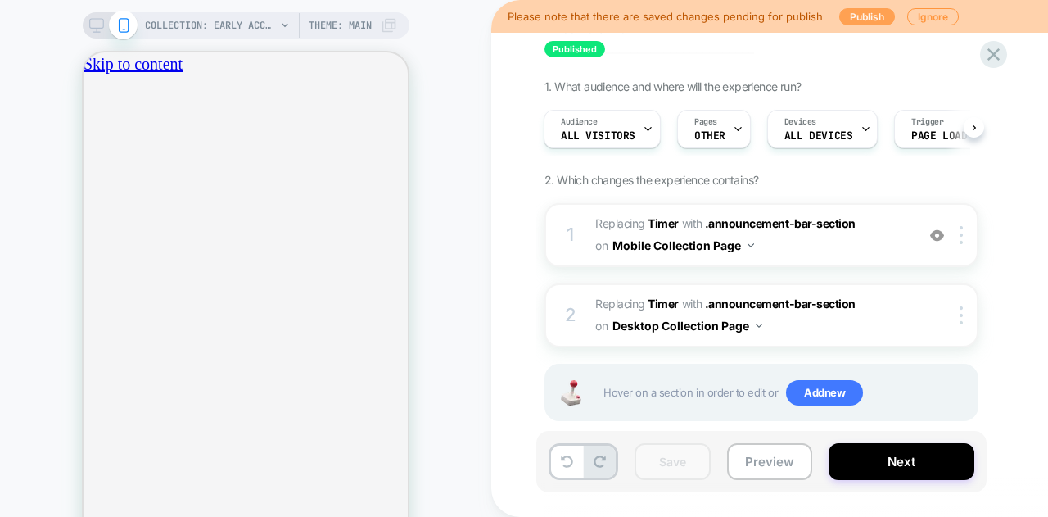
click at [847, 12] on button "Publish" at bounding box center [867, 16] width 56 height 17
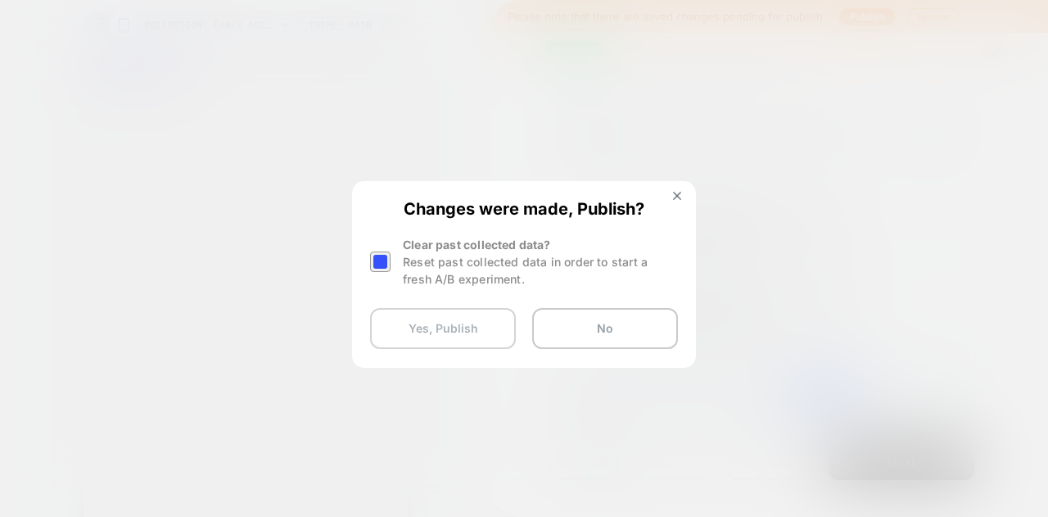
click at [454, 330] on button "Yes, Publish" at bounding box center [443, 328] width 146 height 41
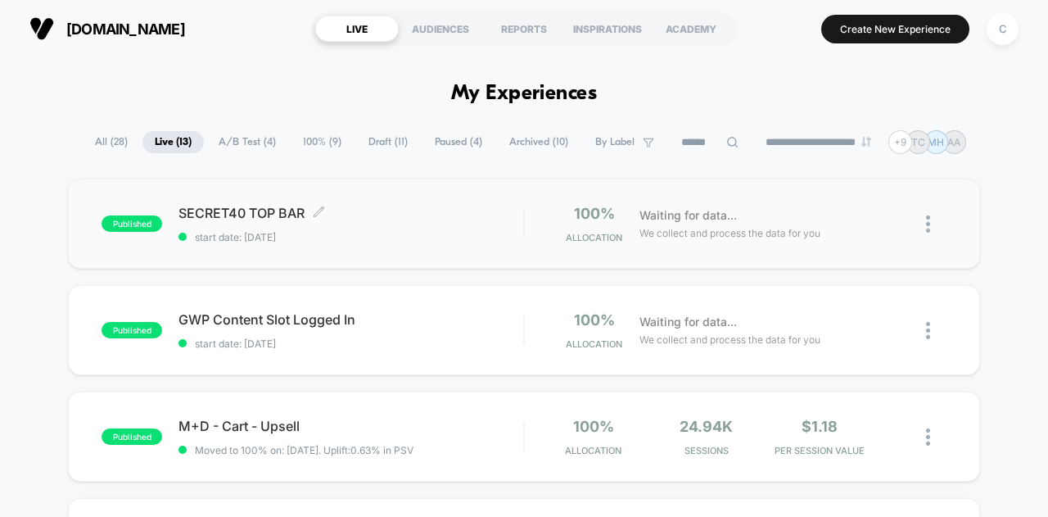
click at [411, 219] on span "SECRET40 TOP BAR Click to edit experience details" at bounding box center [350, 213] width 345 height 16
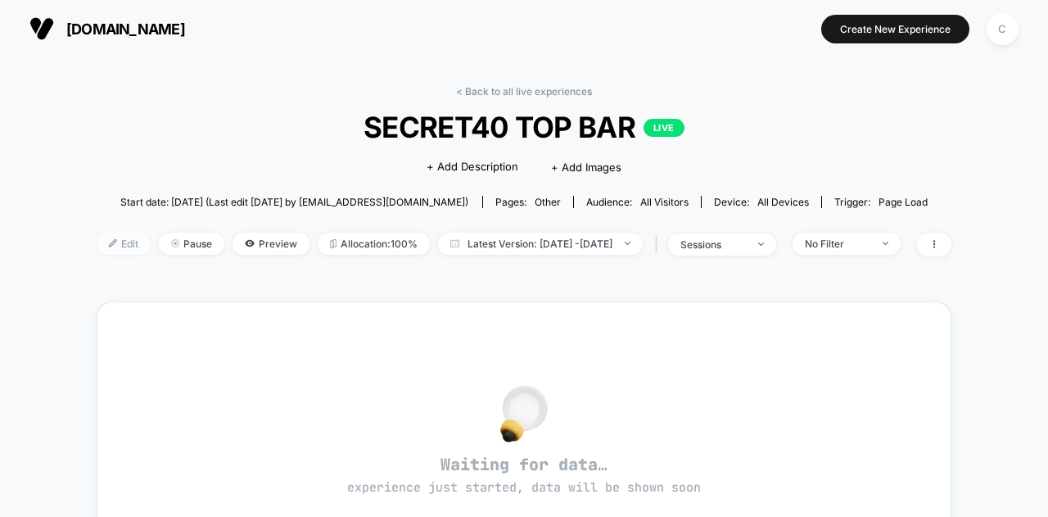
click at [97, 237] on span "Edit" at bounding box center [124, 244] width 54 height 22
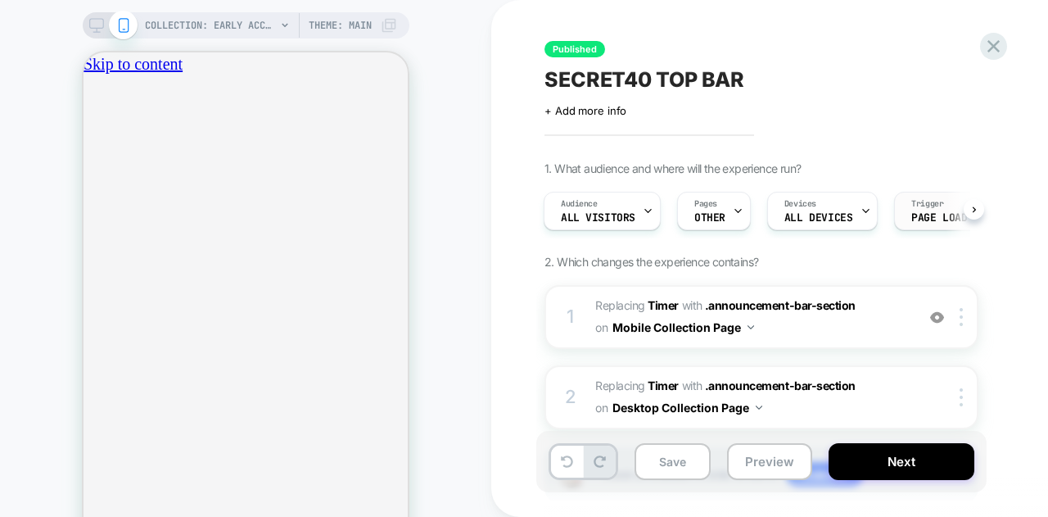
click at [925, 214] on span "Page Load" at bounding box center [939, 217] width 56 height 11
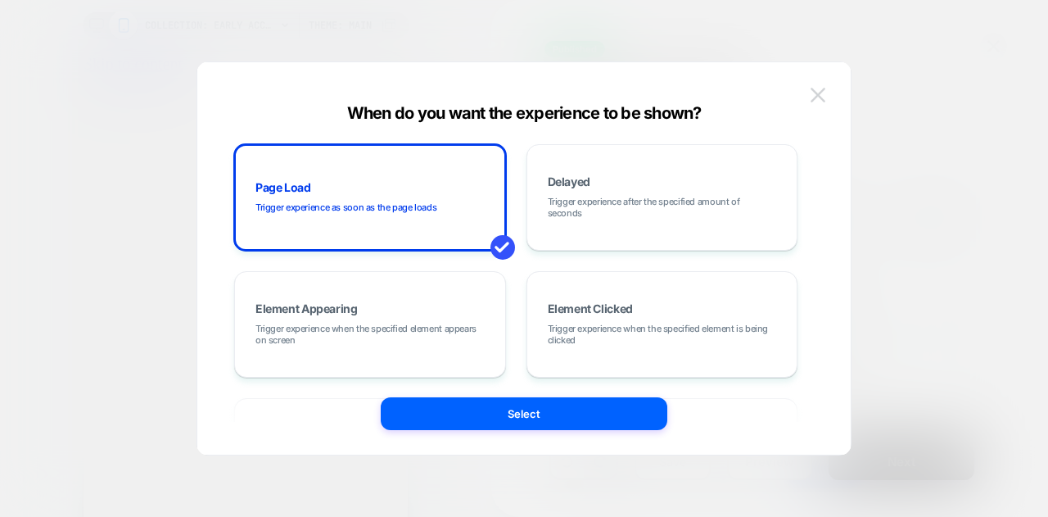
click at [818, 93] on img at bounding box center [818, 95] width 15 height 14
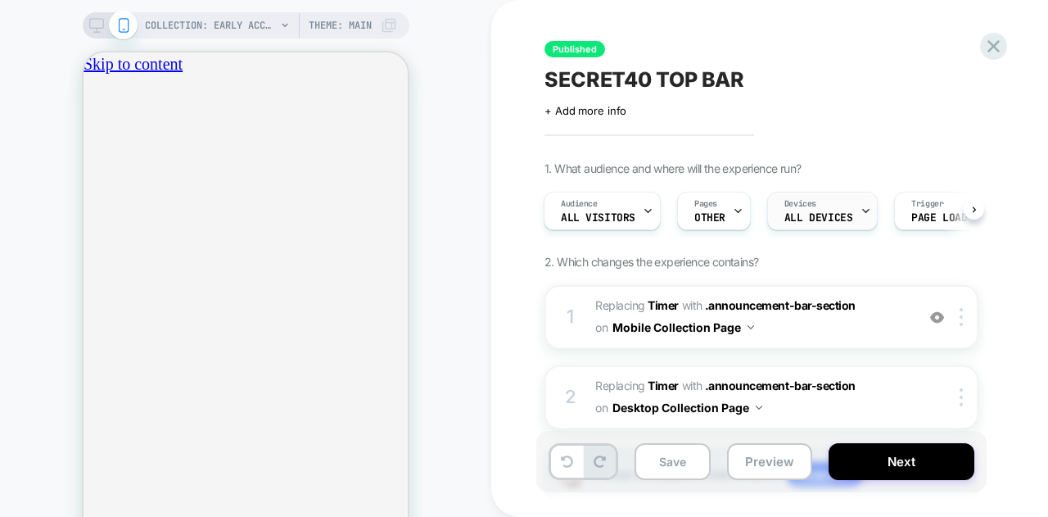
click at [818, 210] on div "Devices ALL DEVICES" at bounding box center [818, 210] width 101 height 37
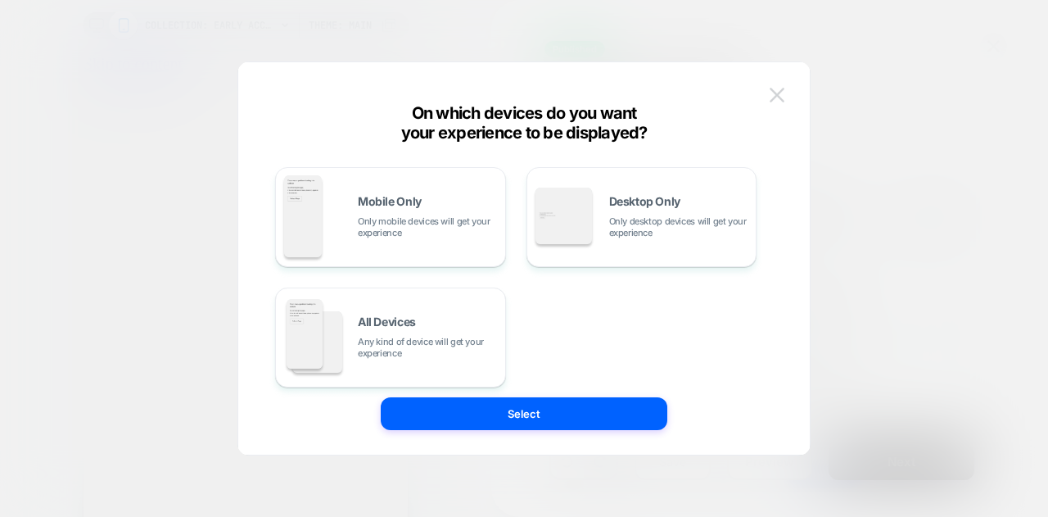
click at [781, 89] on img at bounding box center [777, 95] width 15 height 14
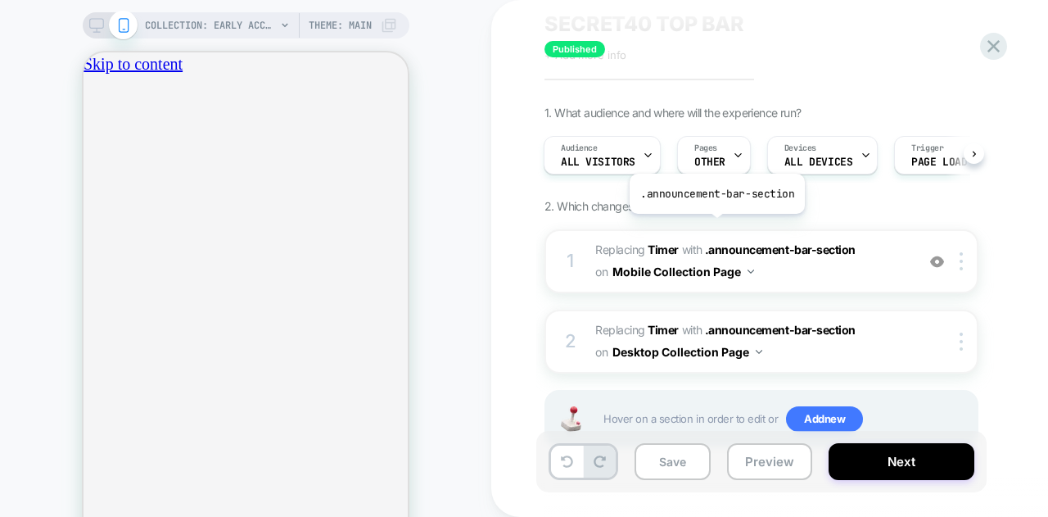
scroll to position [82, 0]
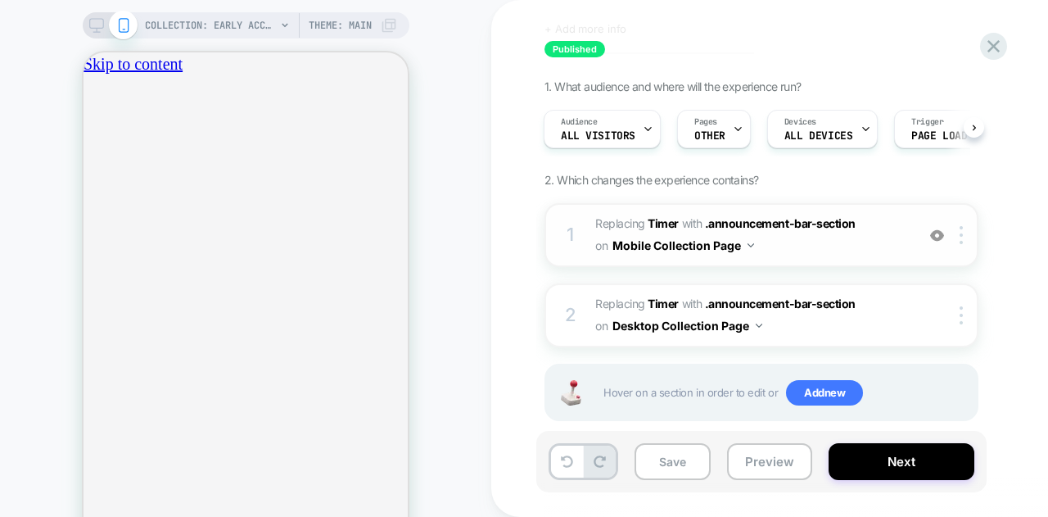
click at [819, 250] on span "#_loomi_addon_1760024779885 Replacing Timer WITH .announcement-bar-section .ann…" at bounding box center [751, 235] width 312 height 44
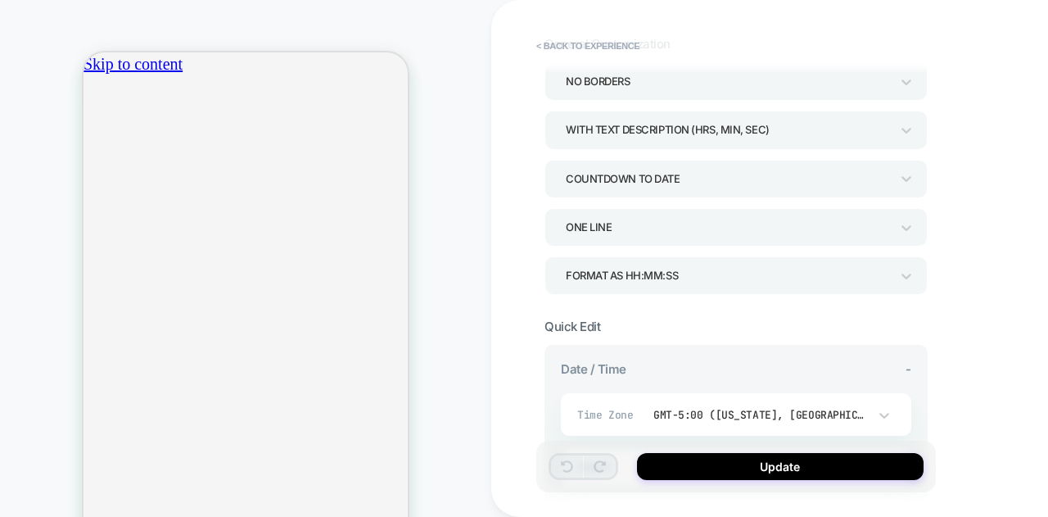
scroll to position [0, 0]
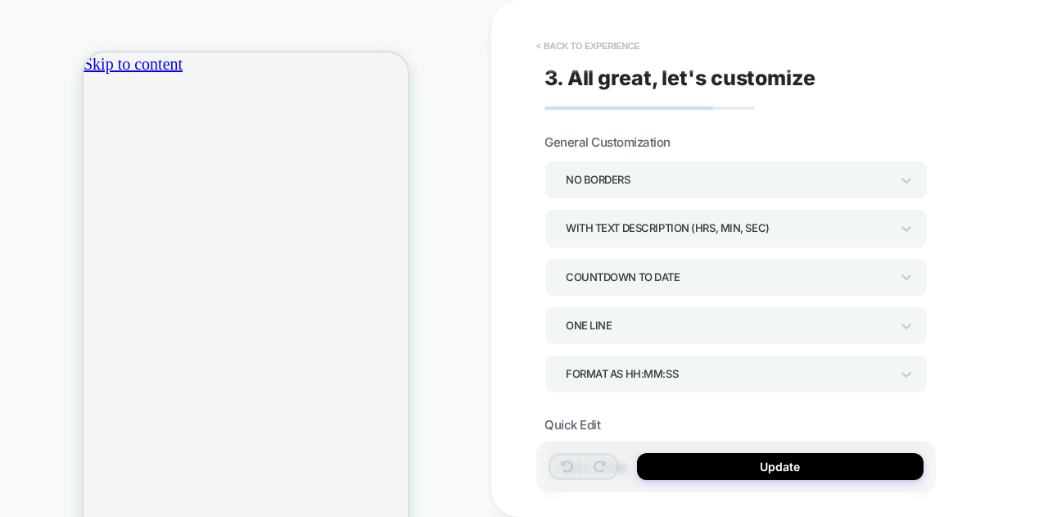
click at [560, 42] on button "< Back to experience" at bounding box center [588, 46] width 120 height 26
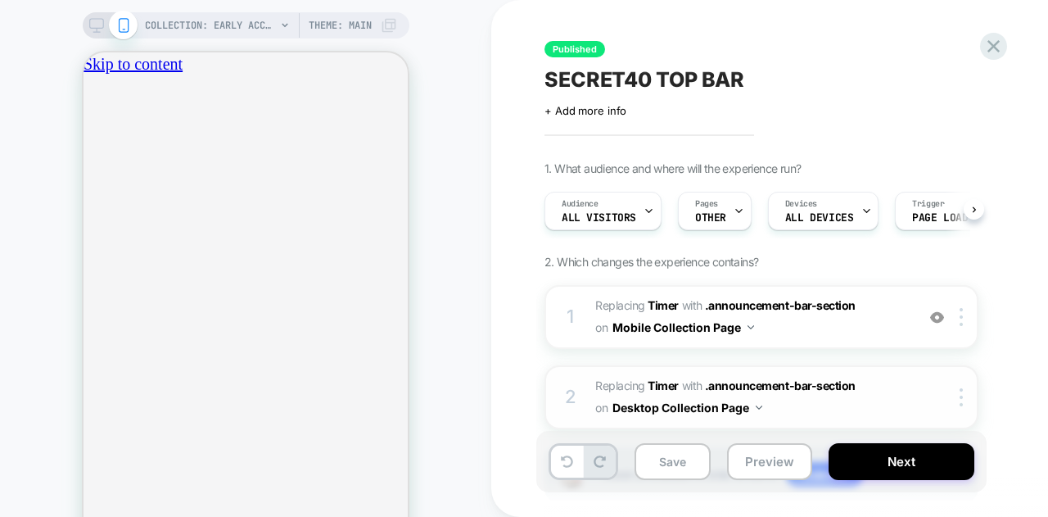
scroll to position [0, 1]
click at [833, 402] on span "#_loomi_addon_1760025056253 Replacing Timer WITH .announcement-bar-section .ann…" at bounding box center [751, 397] width 312 height 44
click at [785, 381] on span ".announcement-bar-section" at bounding box center [780, 385] width 151 height 14
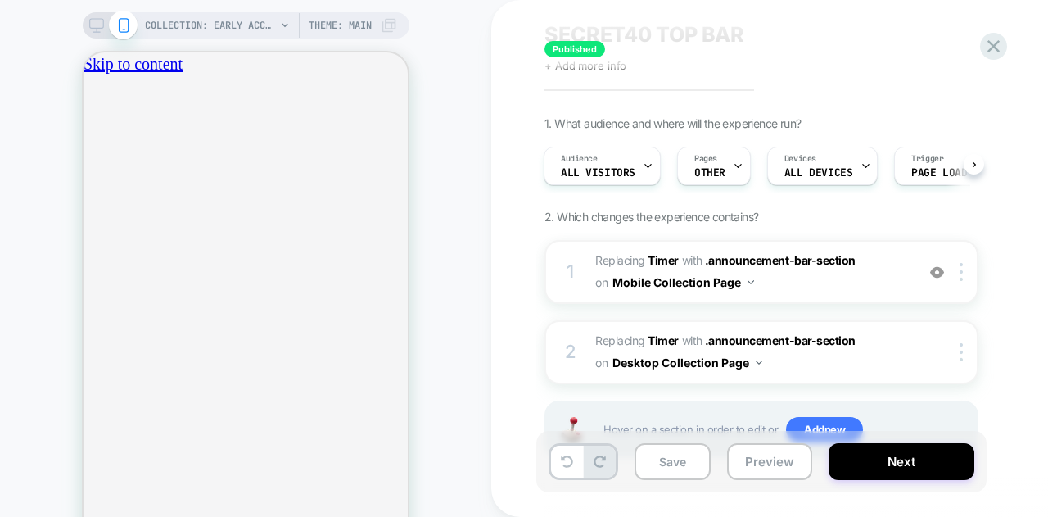
scroll to position [82, 0]
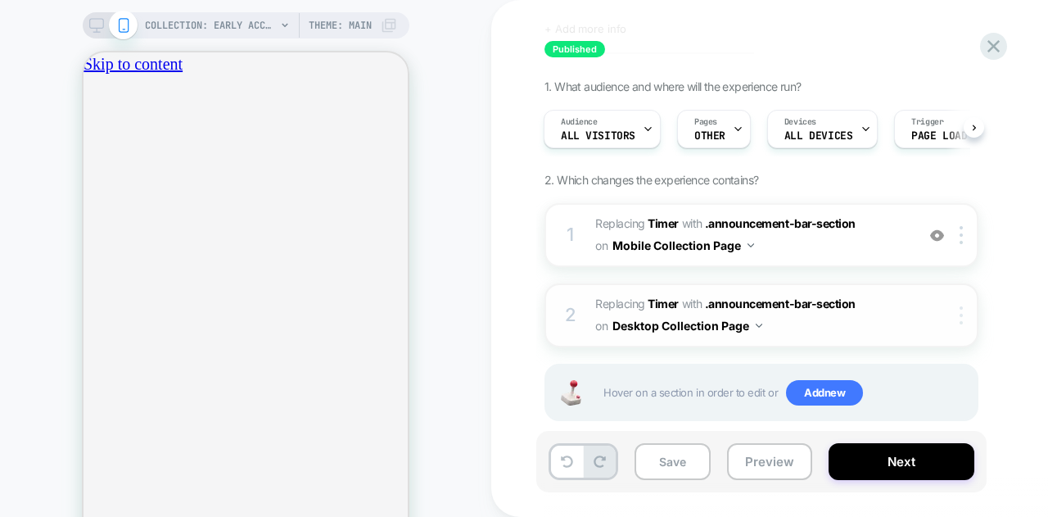
click at [957, 310] on div at bounding box center [964, 315] width 27 height 18
click at [991, 337] on div "1. What audience and where will the experience run? Audience All Visitors Pages…" at bounding box center [843, 270] width 598 height 382
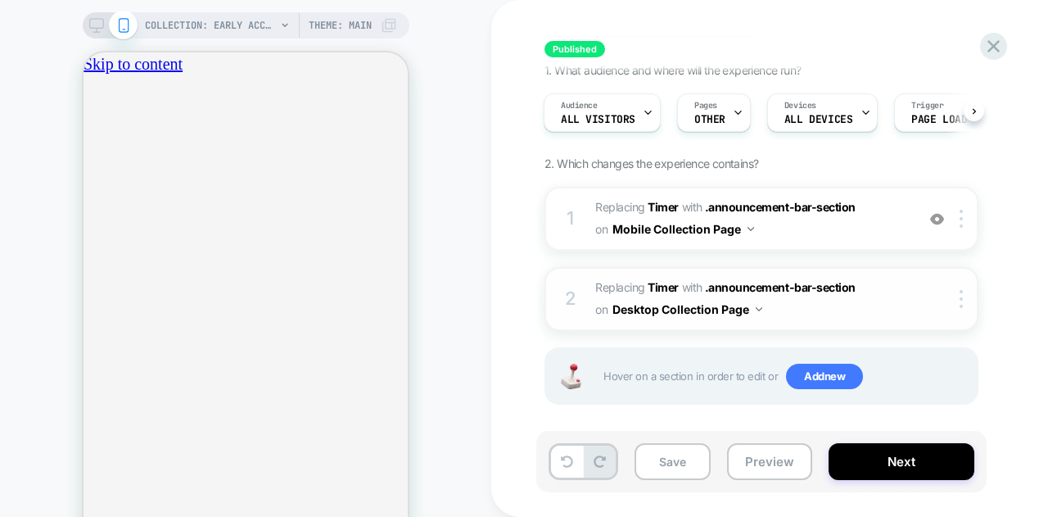
scroll to position [107, 0]
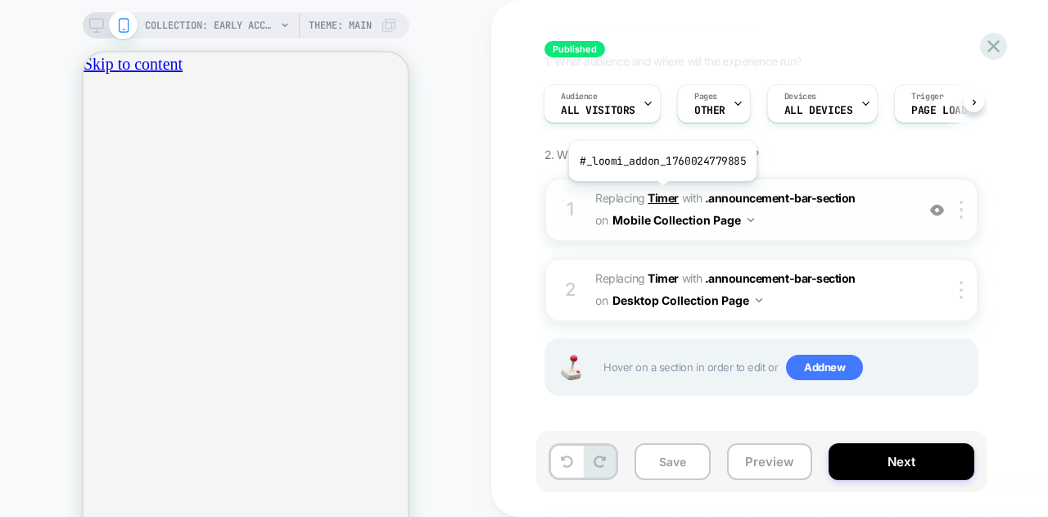
click at [661, 192] on b "Timer" at bounding box center [663, 198] width 31 height 14
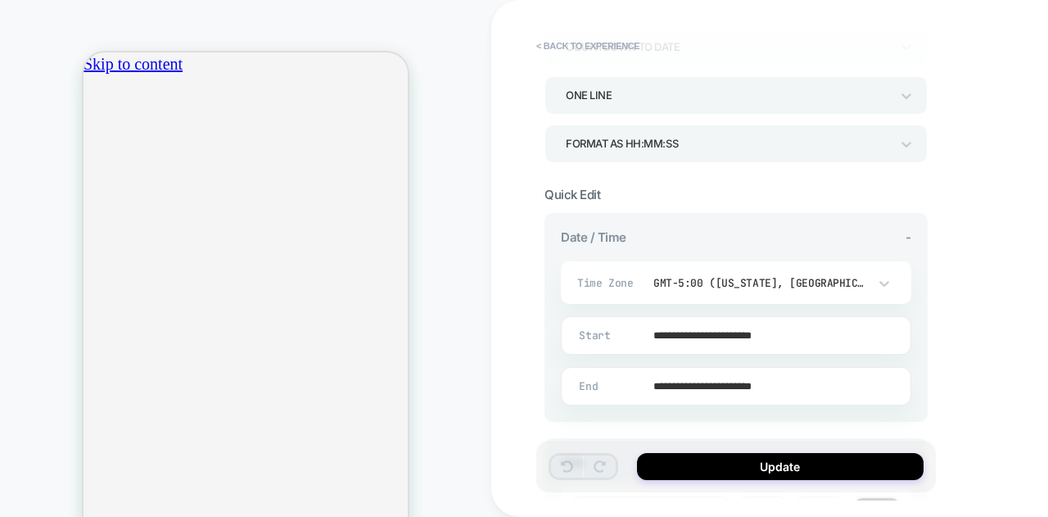
scroll to position [0, 0]
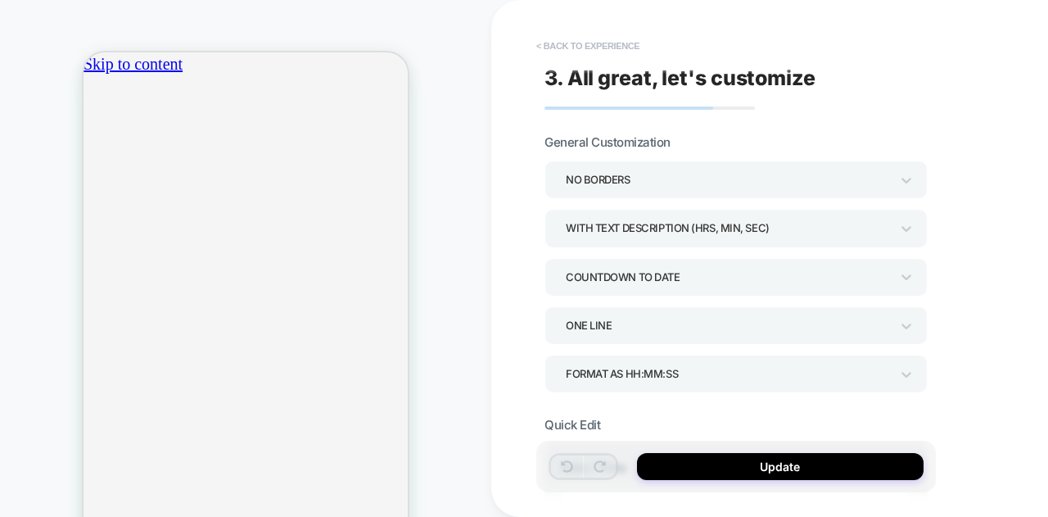
click at [540, 50] on button "< Back to experience" at bounding box center [588, 46] width 120 height 26
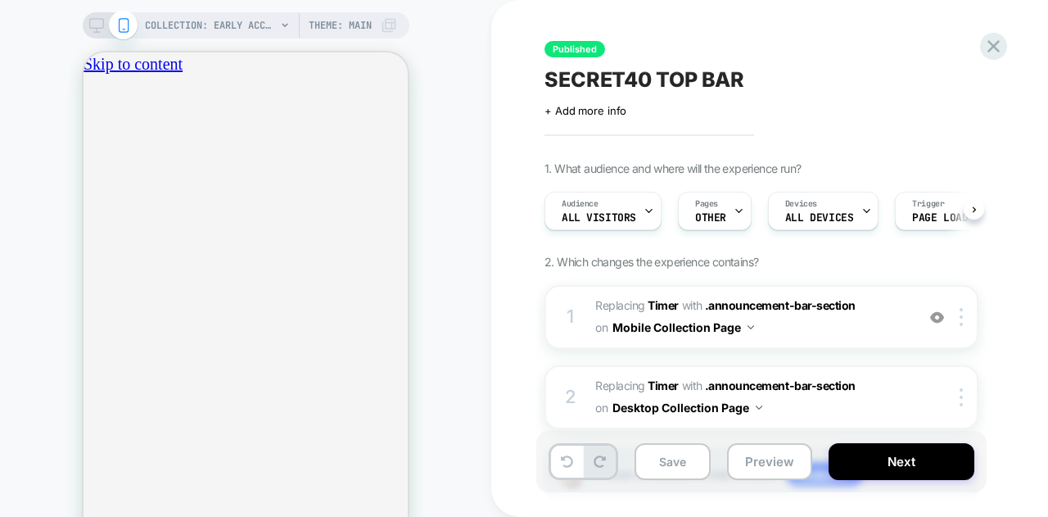
scroll to position [0, 1]
click at [958, 315] on div at bounding box center [964, 317] width 27 height 18
click at [1024, 287] on div "1. What audience and where will the experience run? Audience All Visitors Pages…" at bounding box center [843, 352] width 598 height 382
click at [701, 464] on button "Save" at bounding box center [673, 461] width 76 height 37
click at [994, 45] on icon at bounding box center [993, 46] width 12 height 12
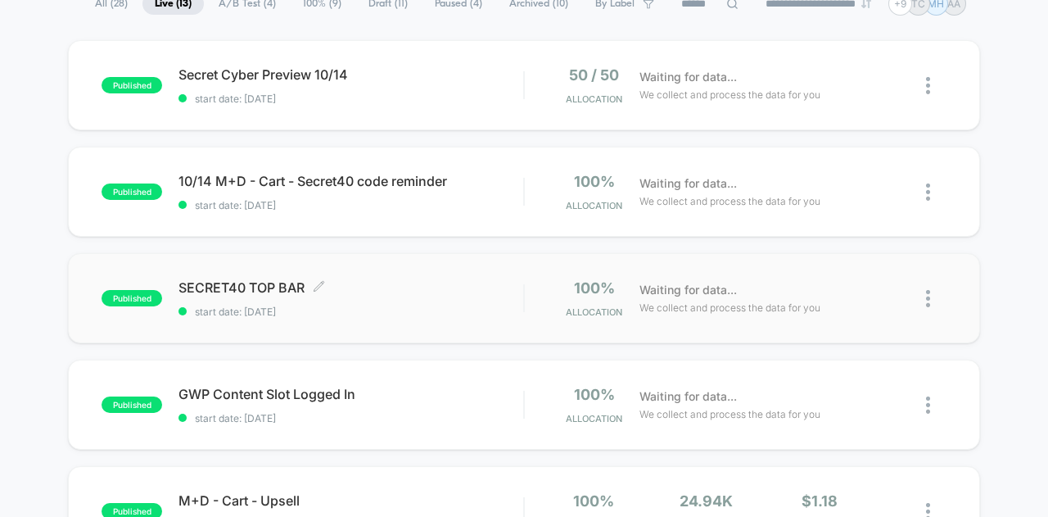
scroll to position [164, 0]
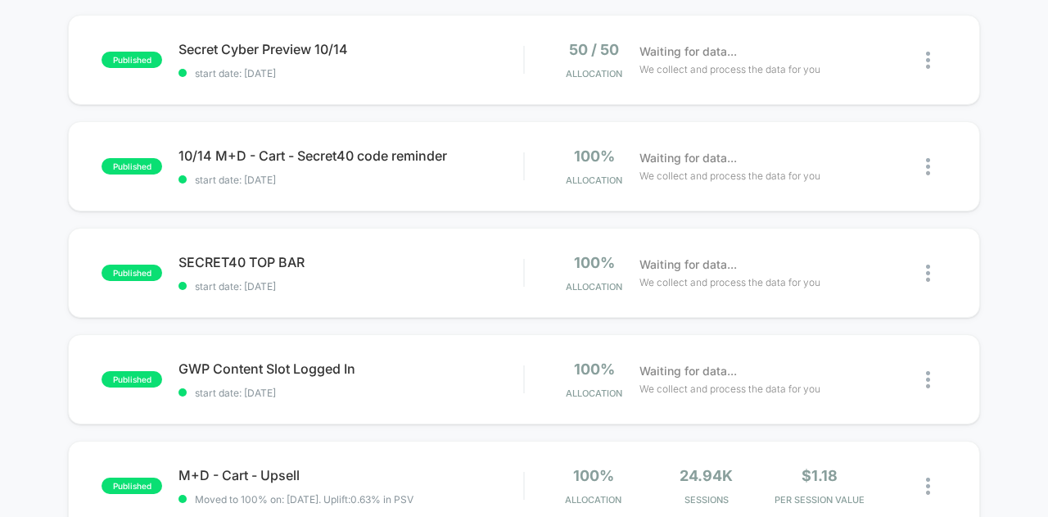
drag, startPoint x: 291, startPoint y: 260, endPoint x: 133, endPoint y: 227, distance: 162.4
drag, startPoint x: 174, startPoint y: 263, endPoint x: 308, endPoint y: 266, distance: 133.5
click at [308, 266] on div "published SECRET40 TOP BAR Click to edit experience details Click to edit exper…" at bounding box center [313, 273] width 422 height 38
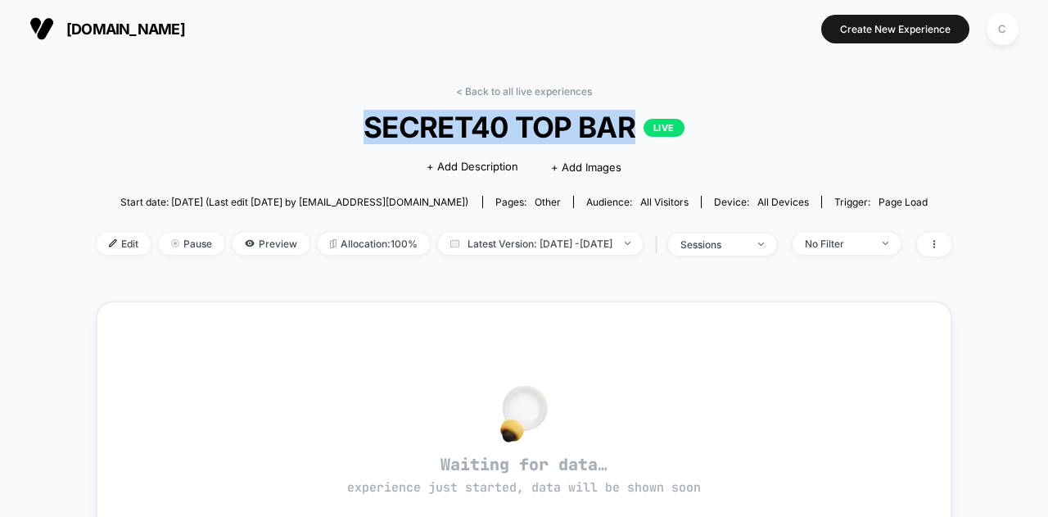
drag, startPoint x: 329, startPoint y: 132, endPoint x: 637, endPoint y: 130, distance: 307.9
click at [637, 130] on span "SECRET40 TOP BAR LIVE" at bounding box center [524, 127] width 770 height 34
copy span "SECRET40 TOP BAR"
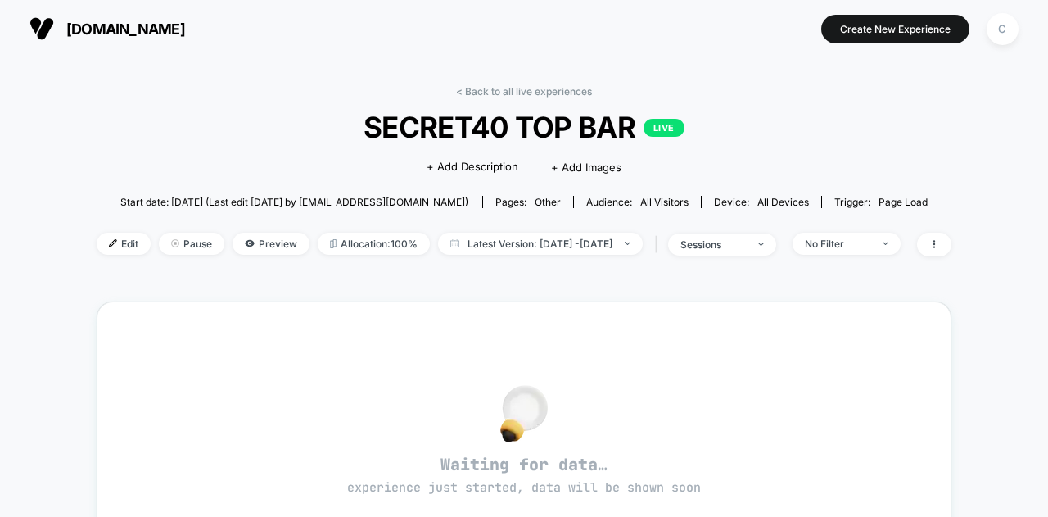
click at [252, 76] on div "< Back to all live experiences SECRET40 TOP BAR LIVE Click to edit experience d…" at bounding box center [524, 498] width 855 height 849
click at [510, 94] on link "< Back to all live experiences" at bounding box center [524, 91] width 136 height 12
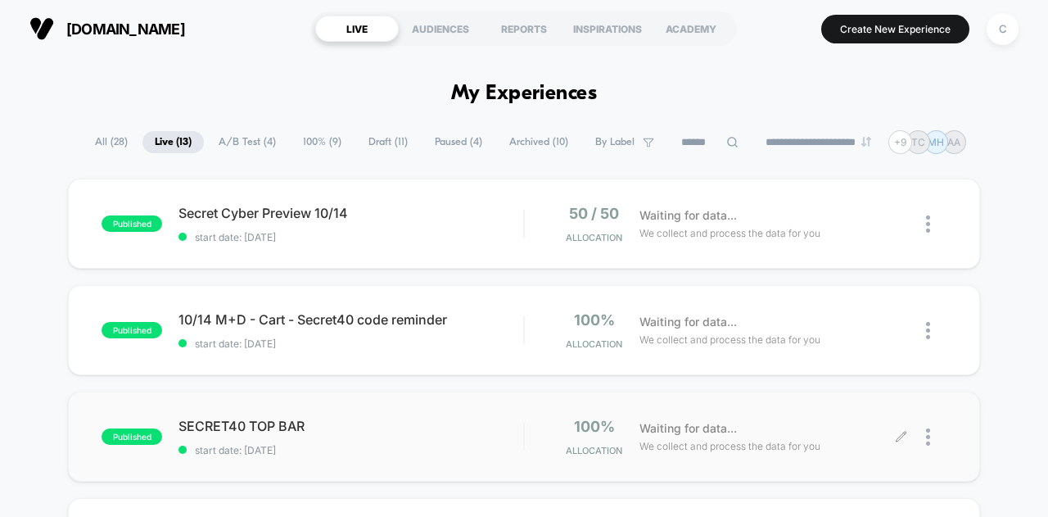
click at [931, 433] on div at bounding box center [936, 437] width 20 height 38
